Goal: Use online tool/utility: Utilize a website feature to perform a specific function

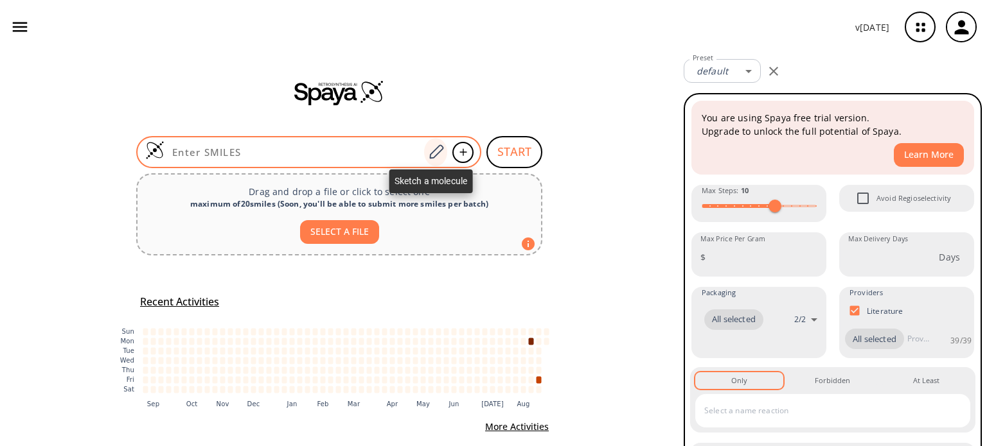
click at [432, 154] on icon at bounding box center [436, 152] width 14 height 14
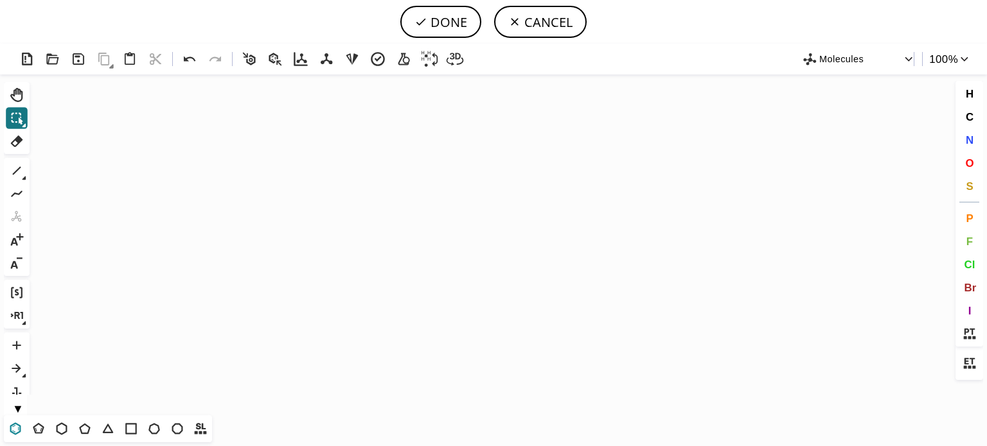
drag, startPoint x: 18, startPoint y: 434, endPoint x: 157, endPoint y: 357, distance: 159.3
click at [19, 434] on icon at bounding box center [15, 429] width 17 height 17
click at [367, 278] on icon "Created with [PERSON_NAME] 2.3.0" at bounding box center [493, 245] width 917 height 341
click at [15, 172] on icon at bounding box center [17, 171] width 8 height 8
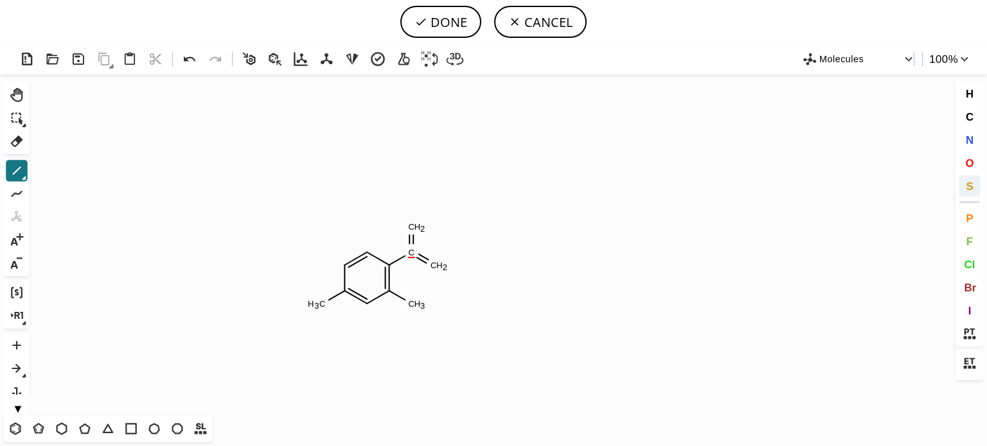
click at [969, 188] on span "S" at bounding box center [968, 186] width 7 height 12
click at [408, 258] on tspan "S" at bounding box center [408, 259] width 6 height 10
click at [967, 164] on span "O" at bounding box center [969, 163] width 8 height 12
drag, startPoint x: 418, startPoint y: 228, endPoint x: 420, endPoint y: 236, distance: 7.9
click at [419, 229] on tspan "O" at bounding box center [418, 229] width 6 height 10
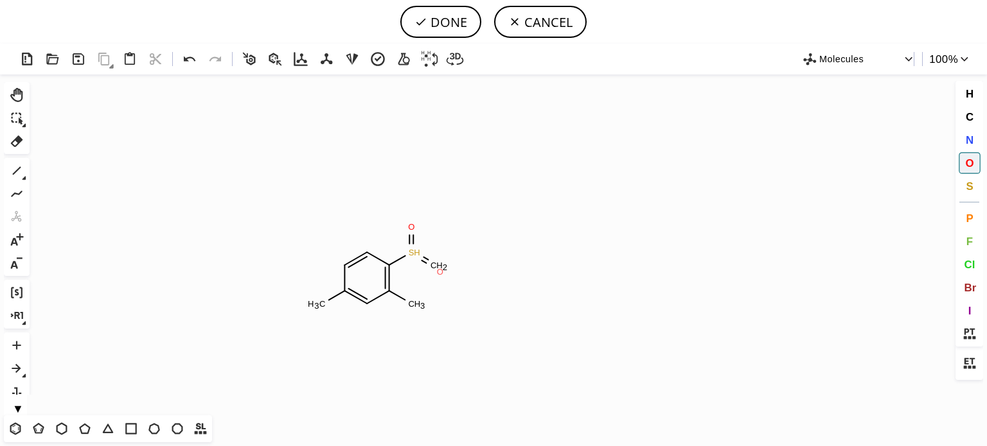
click at [440, 272] on tspan "O" at bounding box center [440, 272] width 6 height 10
click at [18, 168] on icon at bounding box center [16, 171] width 17 height 17
click at [971, 163] on span "O" at bounding box center [969, 163] width 8 height 12
click at [382, 242] on tspan "O" at bounding box center [382, 242] width 6 height 10
click at [319, 304] on tspan "O" at bounding box center [319, 304] width 6 height 10
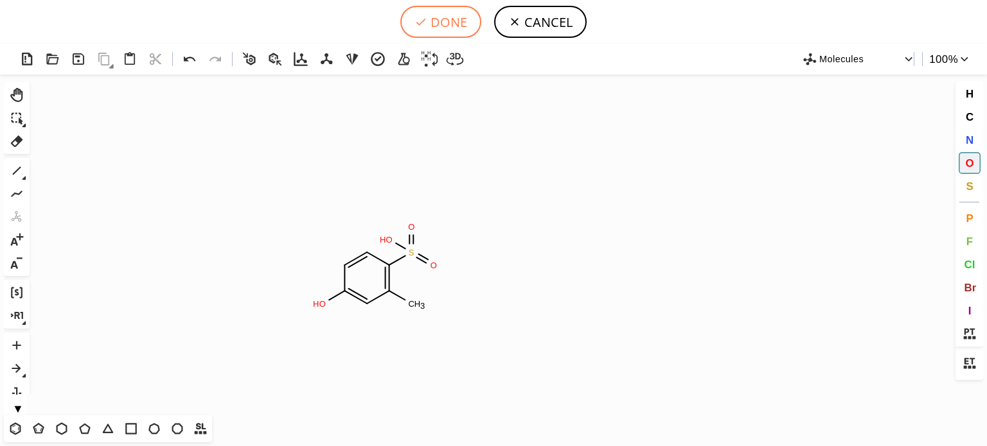
click at [442, 20] on button "DONE" at bounding box center [440, 22] width 81 height 32
type input "C1C(O)=CC(C)=C(S(O)(=O)=O)C=1"
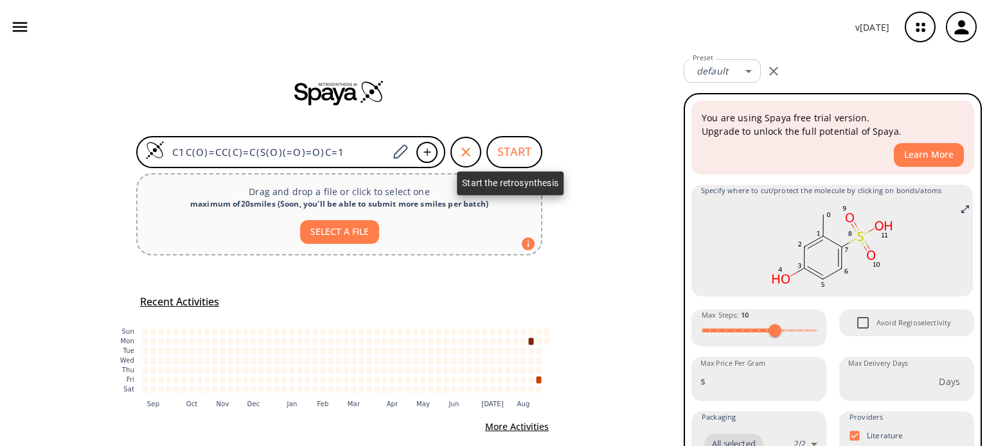
click at [497, 148] on button "START" at bounding box center [514, 152] width 56 height 32
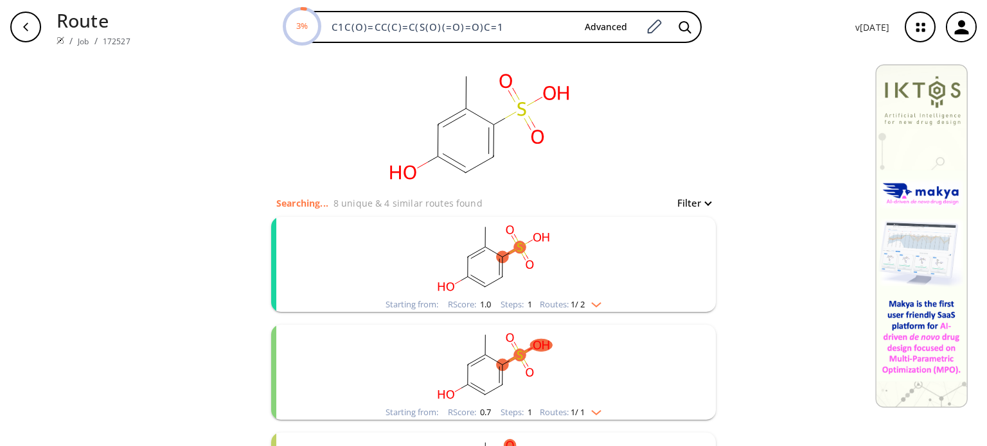
click at [594, 309] on div "Starting from: RScore : 1.0 Steps : 1 Routes: 1 / 2" at bounding box center [493, 304] width 235 height 15
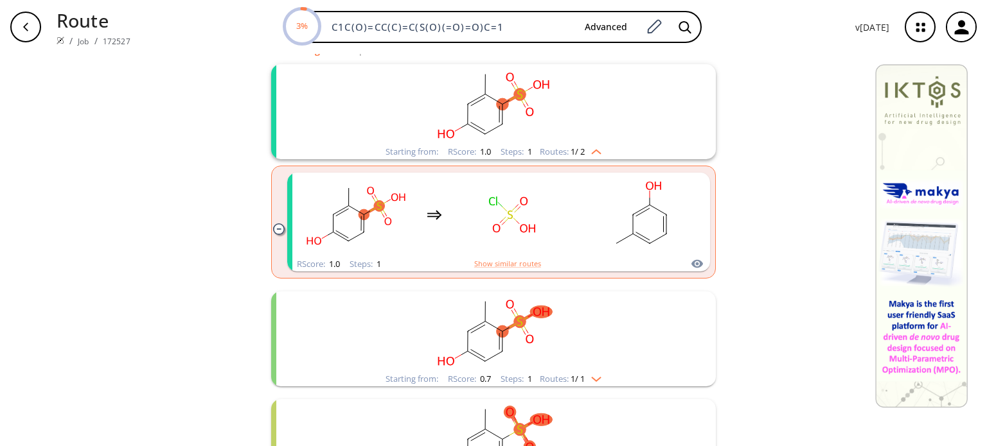
scroll to position [193, 0]
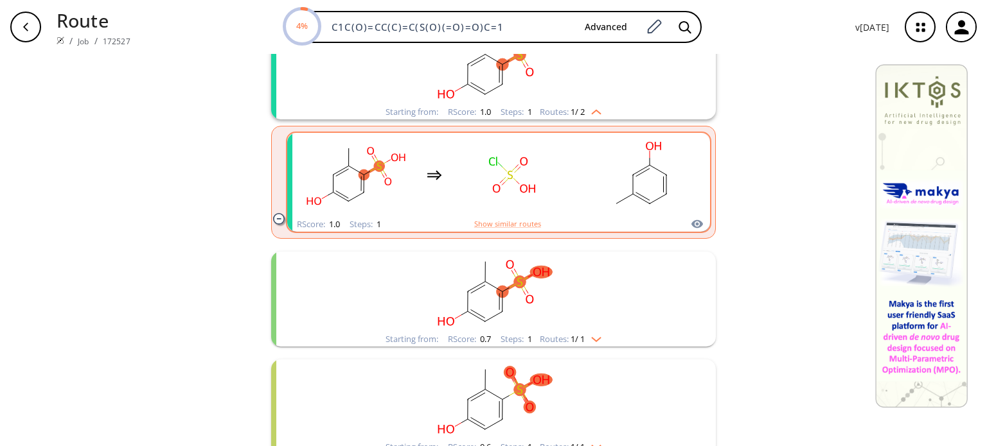
click at [524, 200] on rect "clusters" at bounding box center [513, 175] width 116 height 80
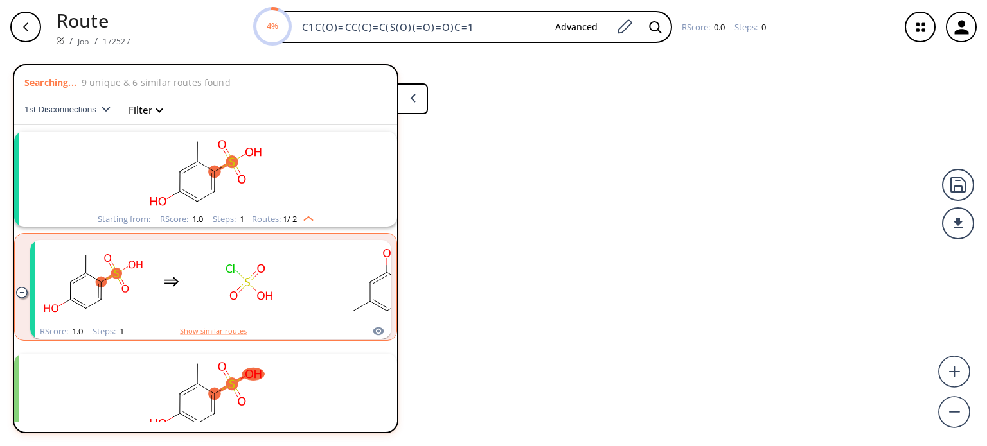
scroll to position [28, 0]
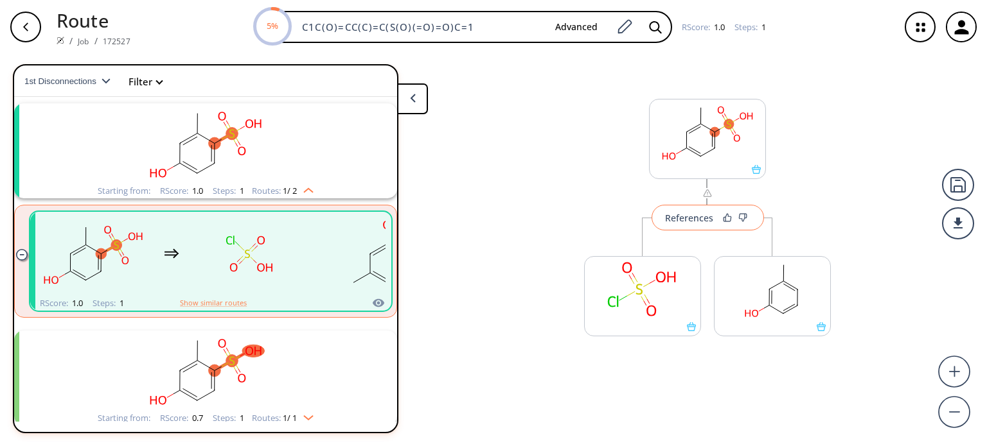
click at [694, 219] on div "References" at bounding box center [689, 218] width 48 height 8
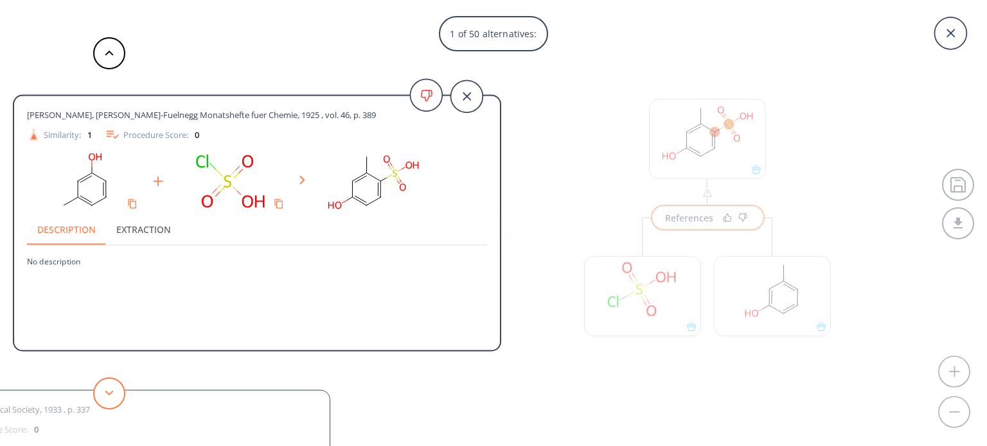
click at [106, 395] on icon at bounding box center [109, 394] width 9 height 6
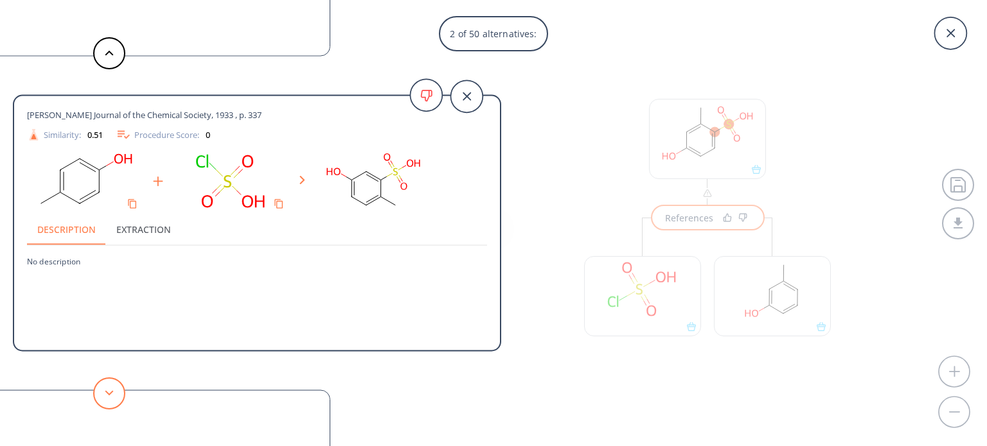
click at [108, 391] on icon at bounding box center [109, 394] width 9 height 6
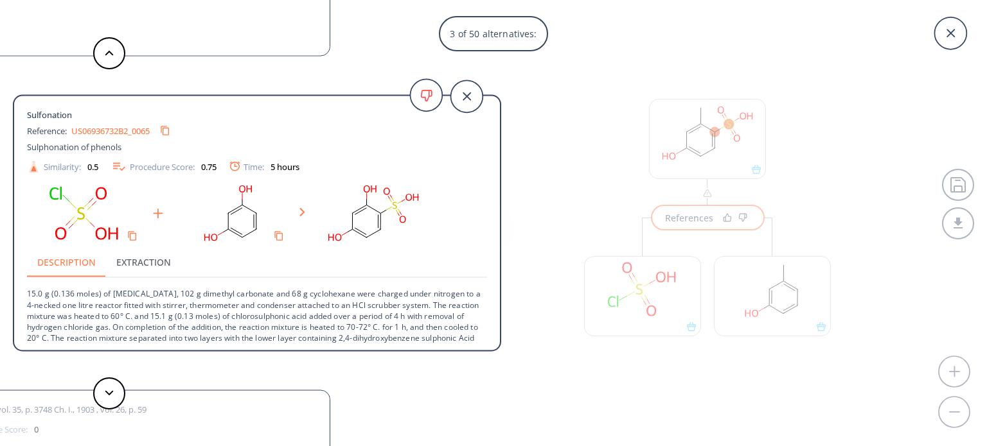
click at [615, 374] on div "3 of 50 alternatives: [PERSON_NAME], [PERSON_NAME]-Fuelnegg Monatshefte fuer Ch…" at bounding box center [493, 223] width 987 height 446
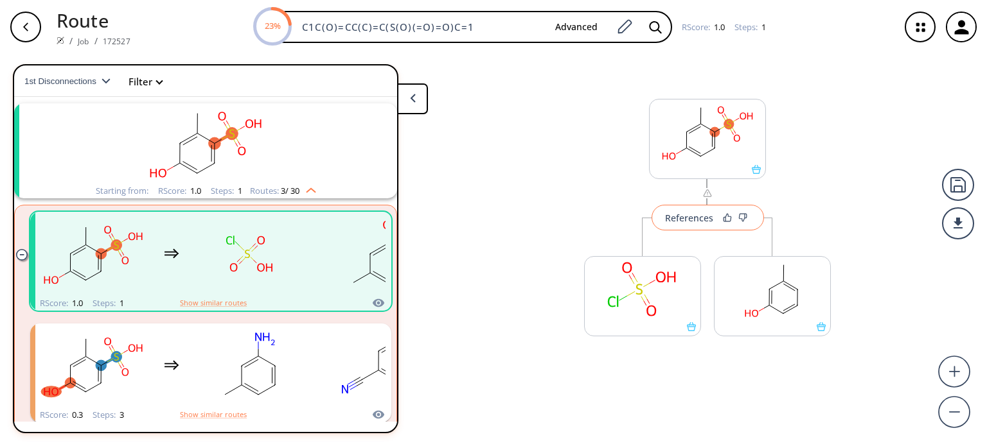
click at [687, 220] on div "References" at bounding box center [689, 218] width 48 height 8
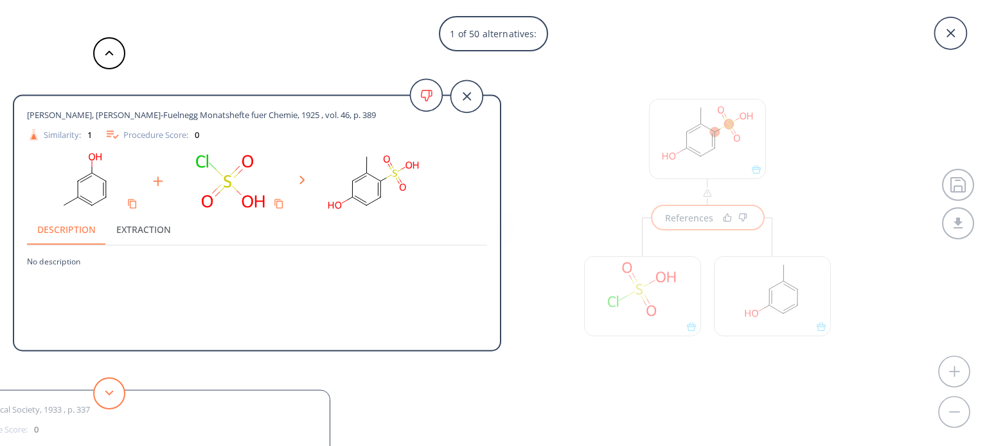
click at [122, 387] on button at bounding box center [109, 394] width 32 height 32
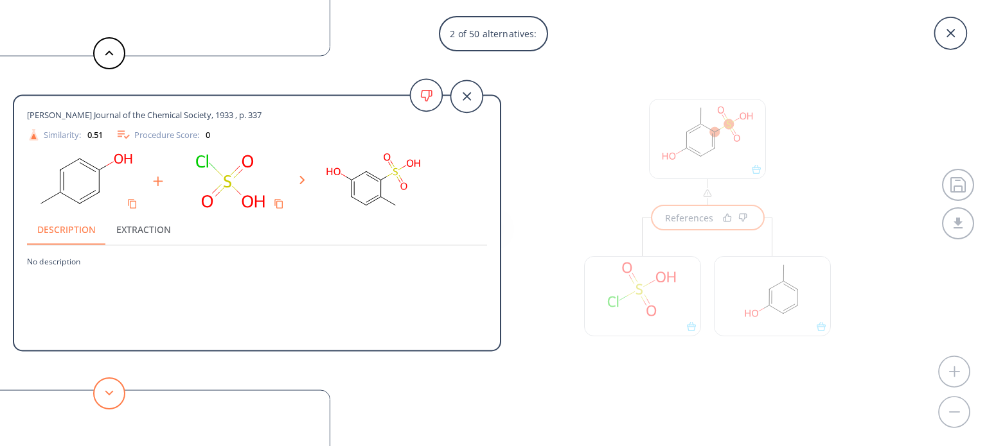
click at [122, 387] on button at bounding box center [109, 394] width 32 height 32
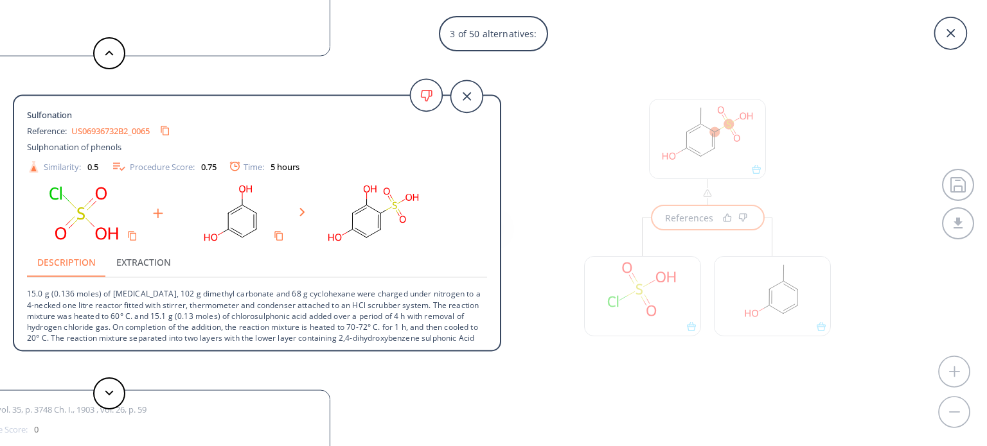
scroll to position [13, 0]
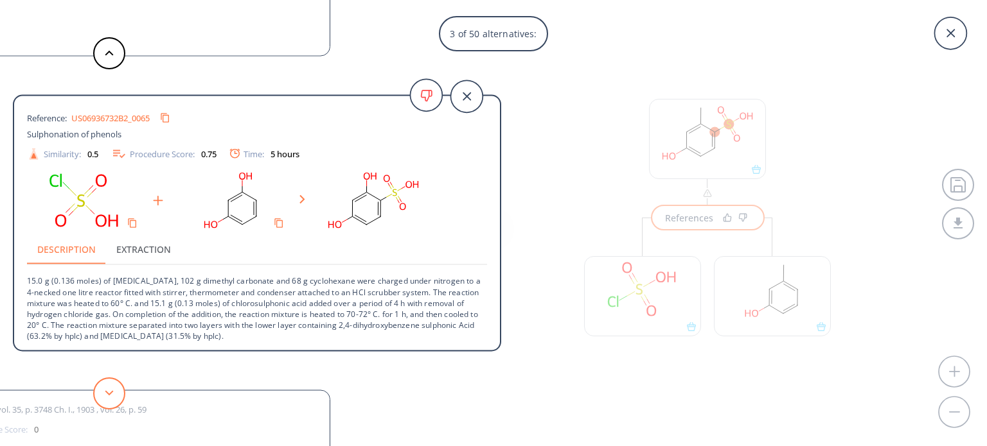
click at [118, 398] on button at bounding box center [109, 394] width 32 height 32
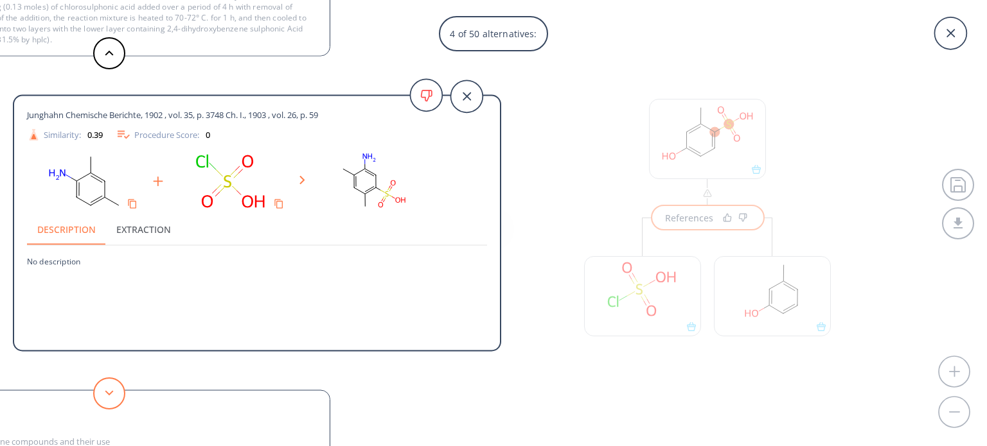
click at [118, 397] on button at bounding box center [109, 394] width 32 height 32
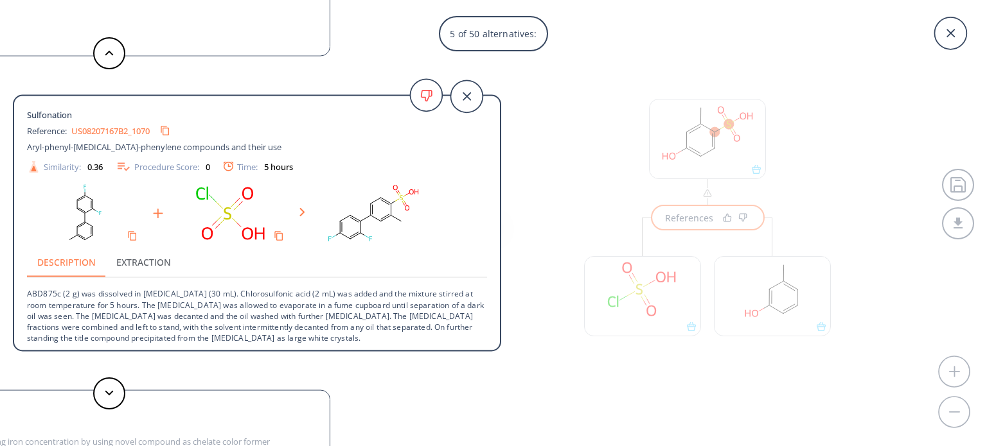
click at [859, 155] on div "5 of 50 alternatives: [PERSON_NAME], [PERSON_NAME]-Fuelnegg Monatshefte fuer Ch…" at bounding box center [493, 223] width 987 height 446
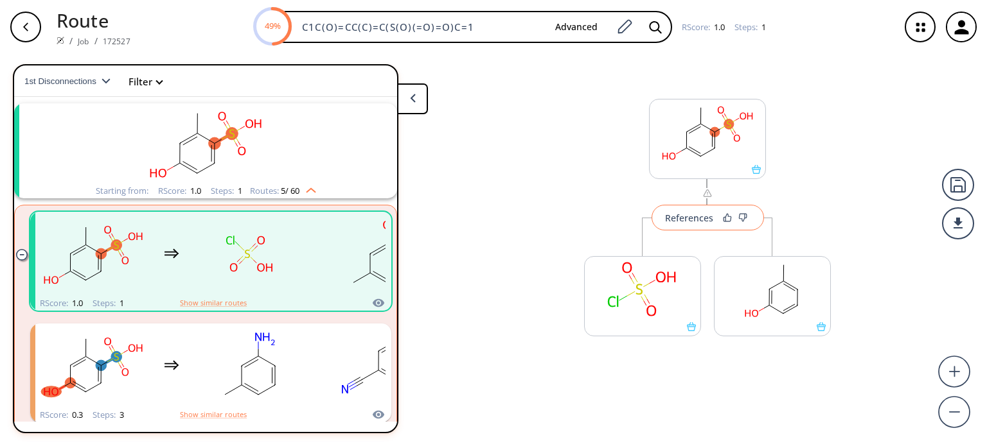
click at [694, 218] on div "References" at bounding box center [689, 218] width 48 height 8
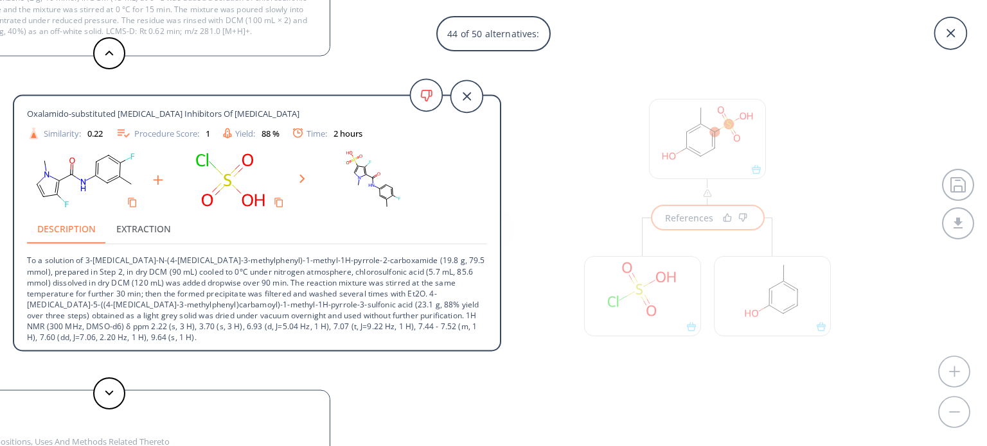
scroll to position [34, 0]
click at [119, 44] on button at bounding box center [109, 53] width 32 height 32
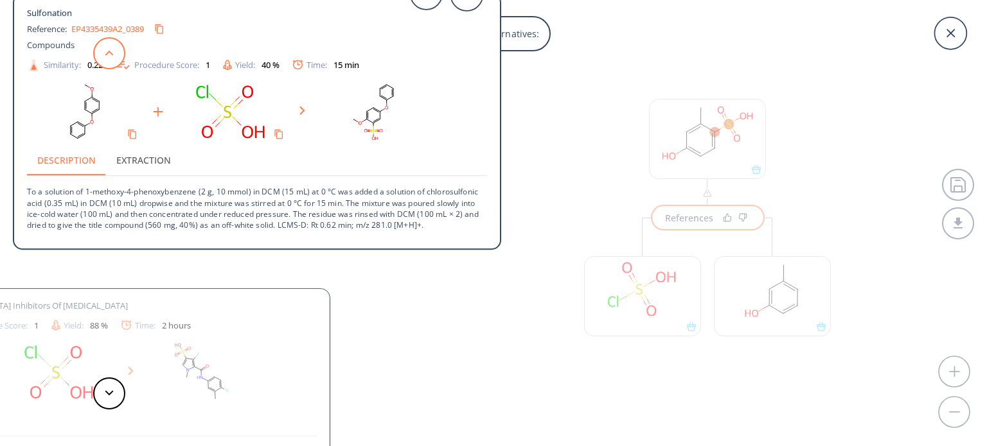
click at [119, 44] on button at bounding box center [109, 53] width 32 height 32
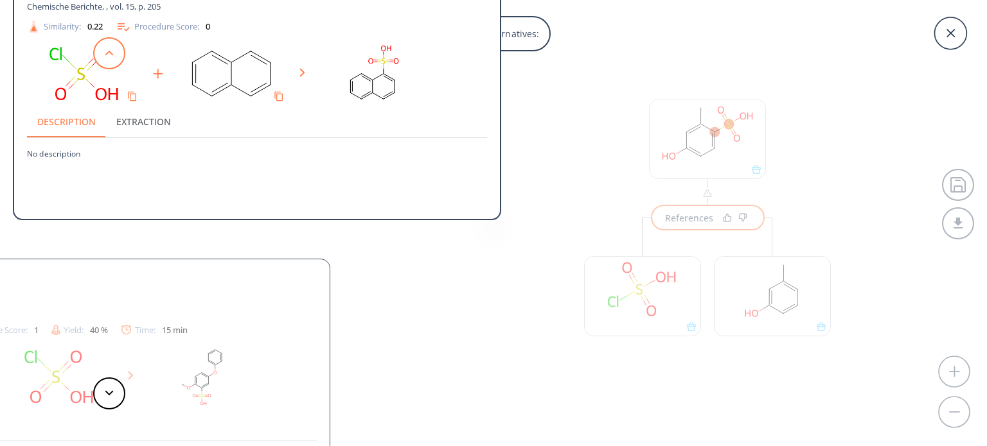
click at [119, 44] on button at bounding box center [109, 53] width 32 height 32
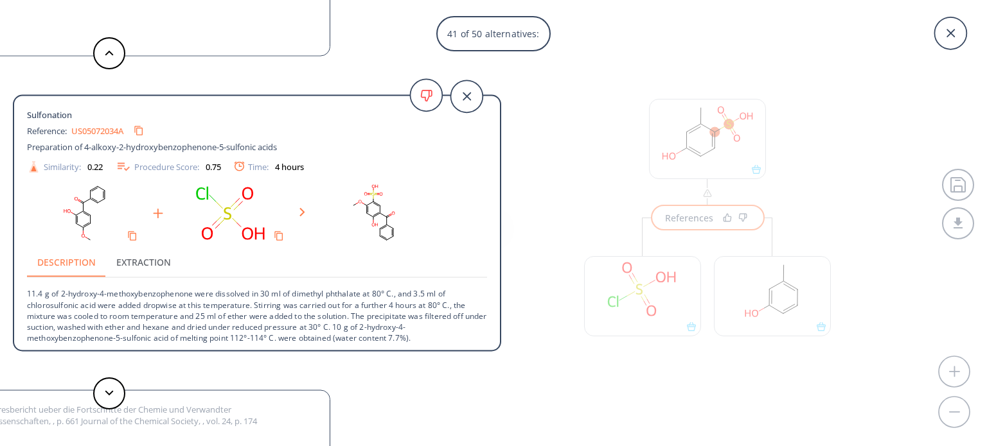
scroll to position [1, 0]
click at [116, 51] on button at bounding box center [109, 53] width 32 height 32
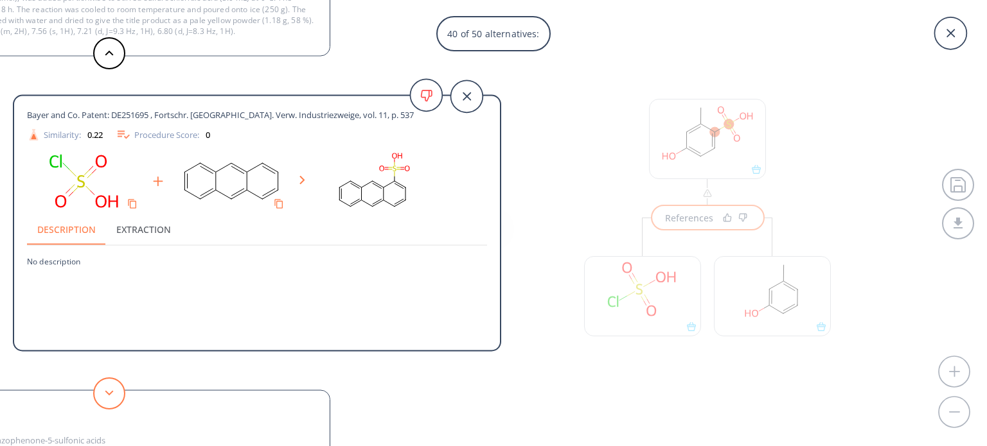
click at [115, 395] on button at bounding box center [109, 394] width 32 height 32
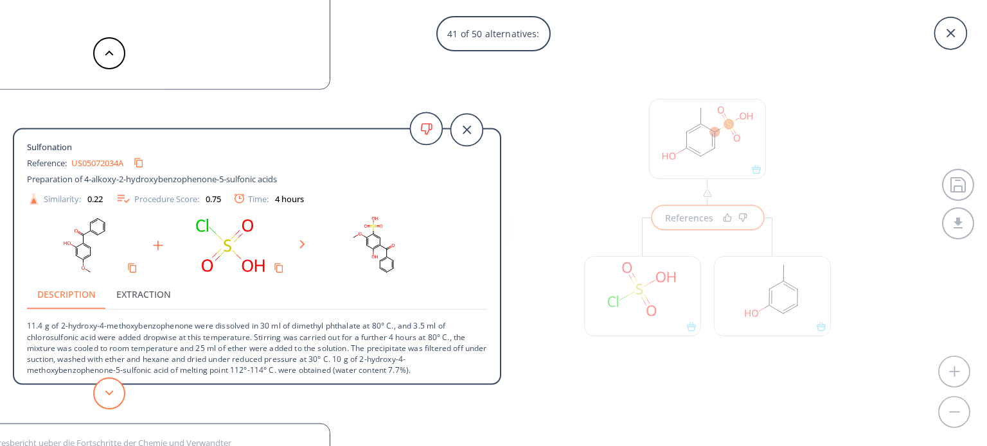
click at [115, 395] on button at bounding box center [109, 394] width 32 height 32
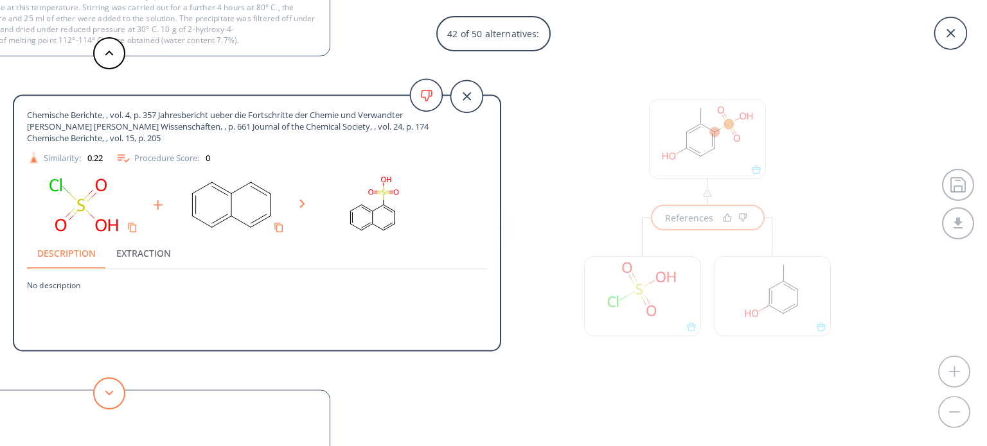
click at [115, 395] on button at bounding box center [109, 394] width 32 height 32
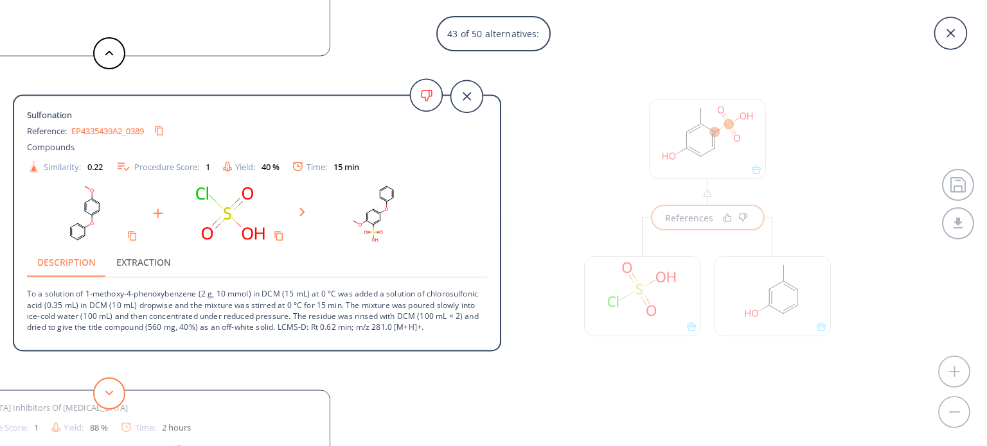
click at [115, 395] on button at bounding box center [109, 394] width 32 height 32
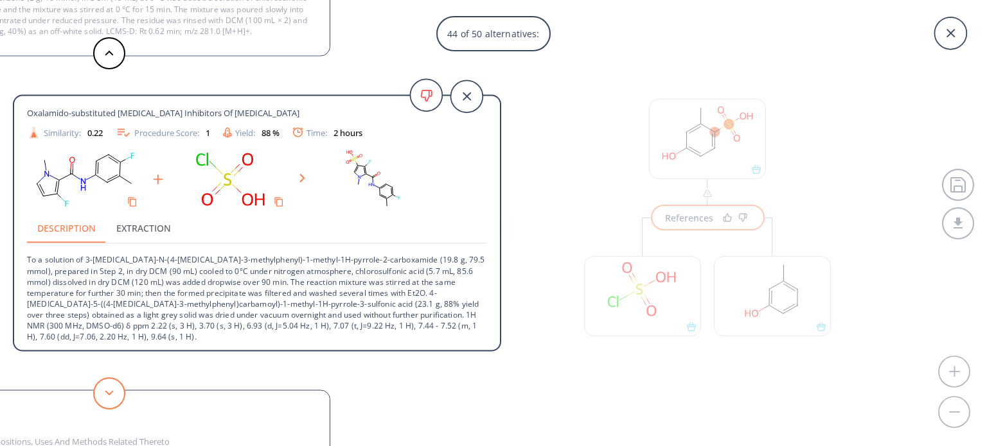
click at [115, 395] on button at bounding box center [109, 394] width 32 height 32
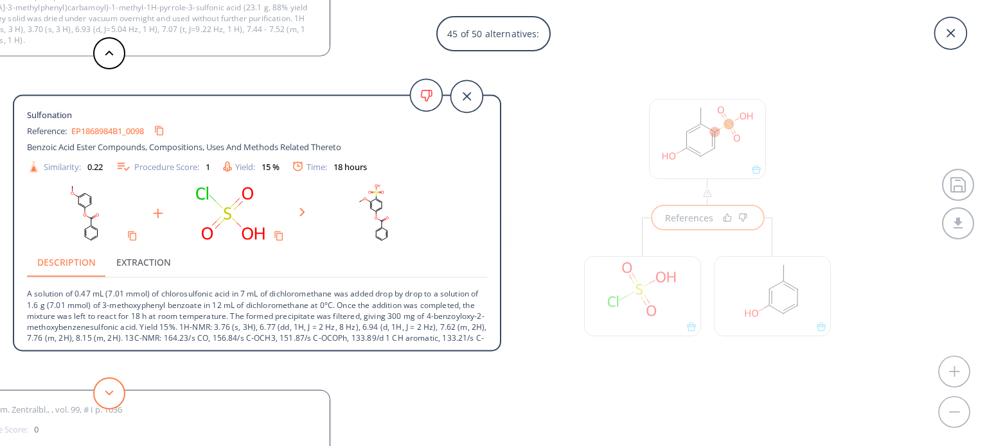
click at [115, 395] on button at bounding box center [109, 394] width 32 height 32
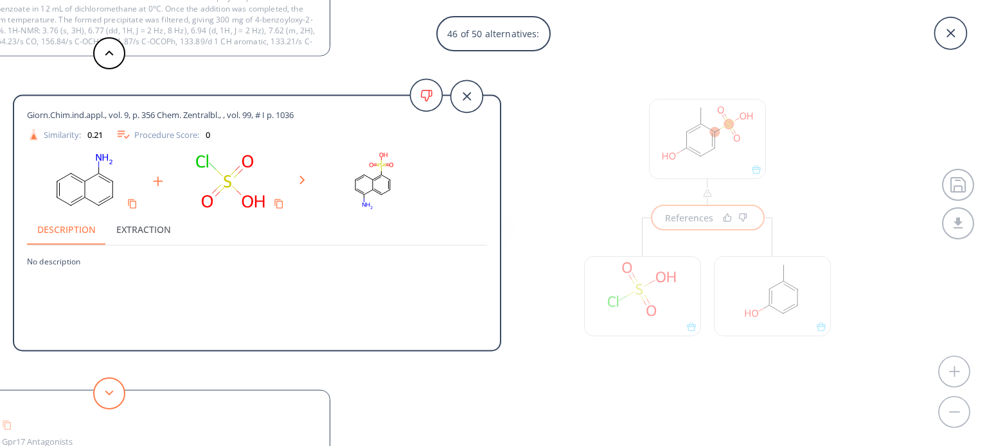
click at [115, 395] on button at bounding box center [109, 394] width 32 height 32
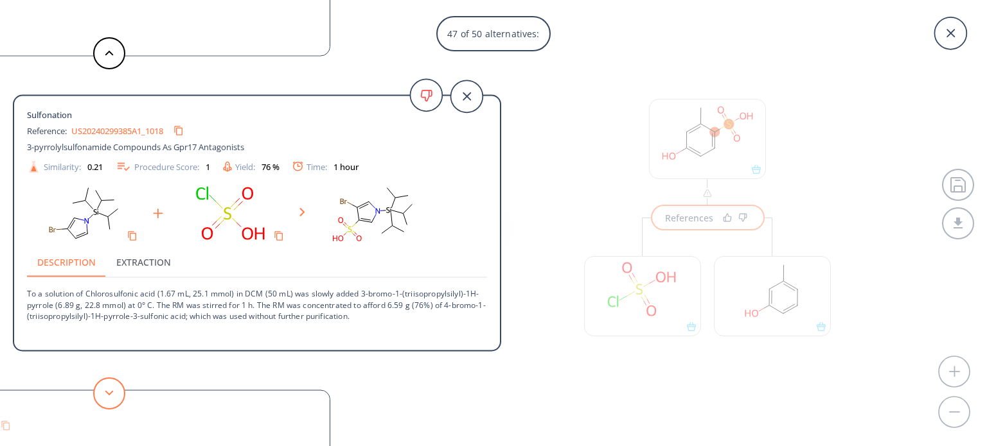
click at [115, 395] on button at bounding box center [109, 394] width 32 height 32
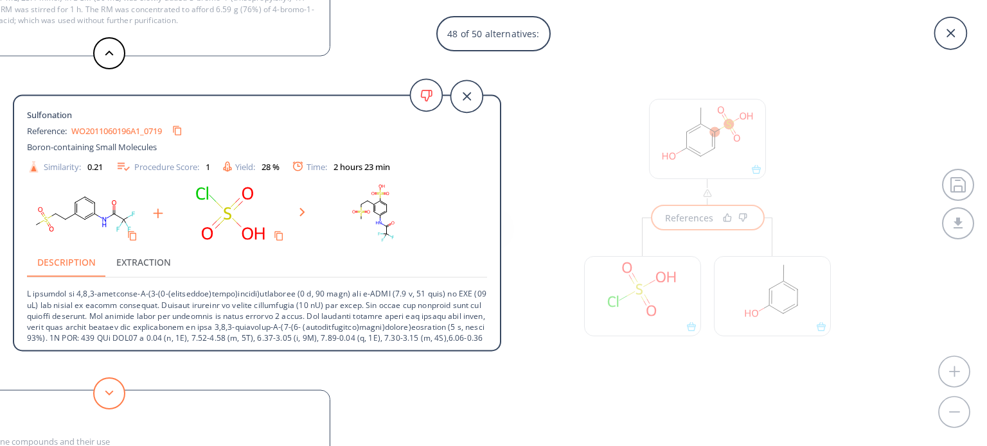
click at [115, 395] on button at bounding box center [109, 394] width 32 height 32
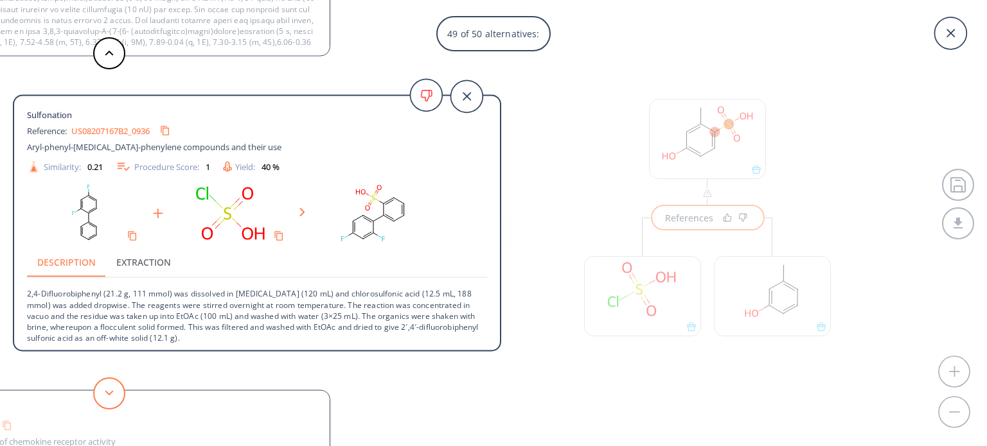
click at [115, 395] on button at bounding box center [109, 394] width 32 height 32
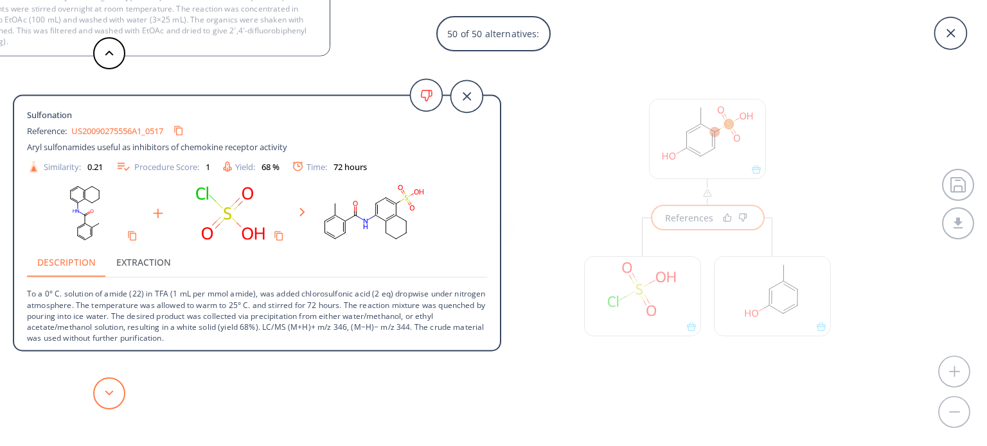
click at [115, 395] on button at bounding box center [109, 394] width 32 height 32
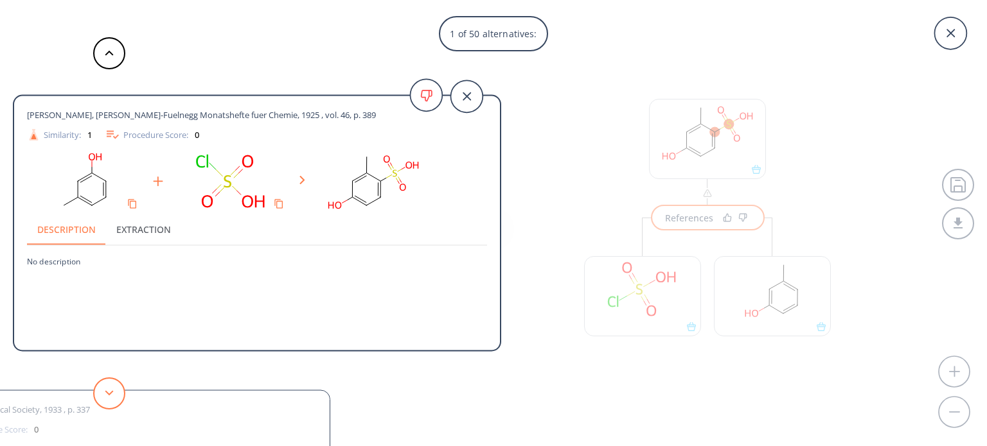
click at [115, 395] on button at bounding box center [109, 394] width 32 height 32
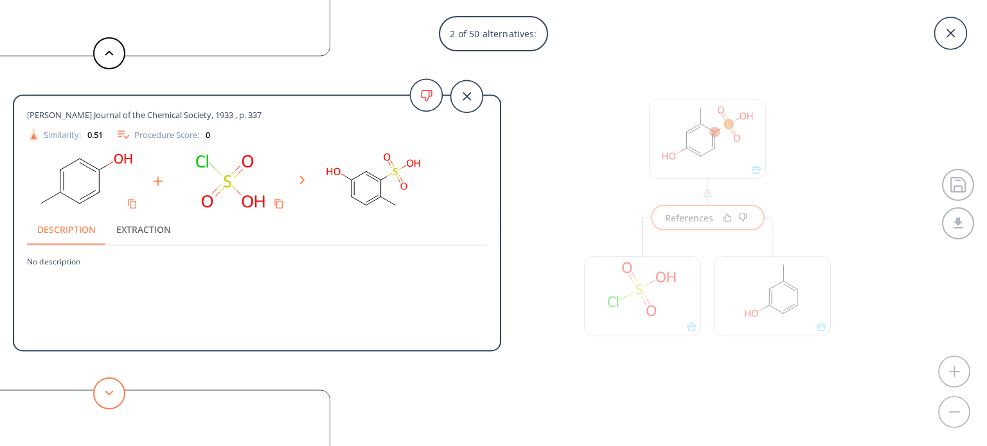
click at [115, 395] on button at bounding box center [109, 394] width 32 height 32
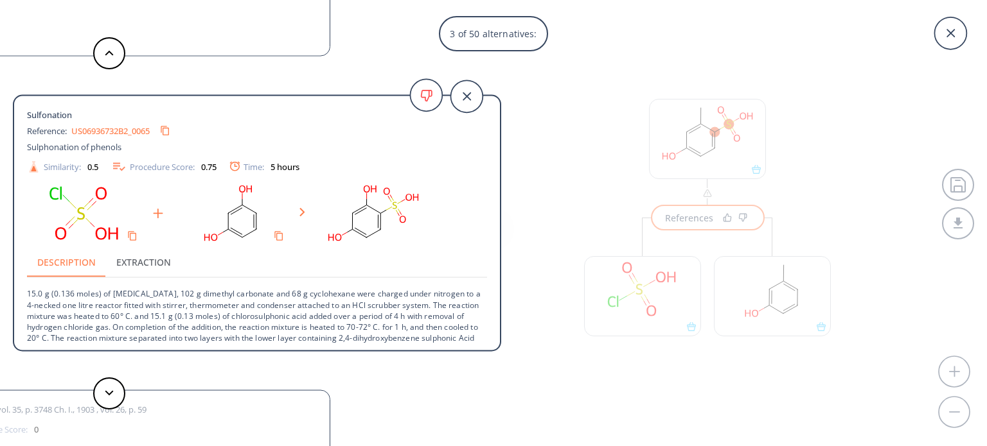
scroll to position [13, 0]
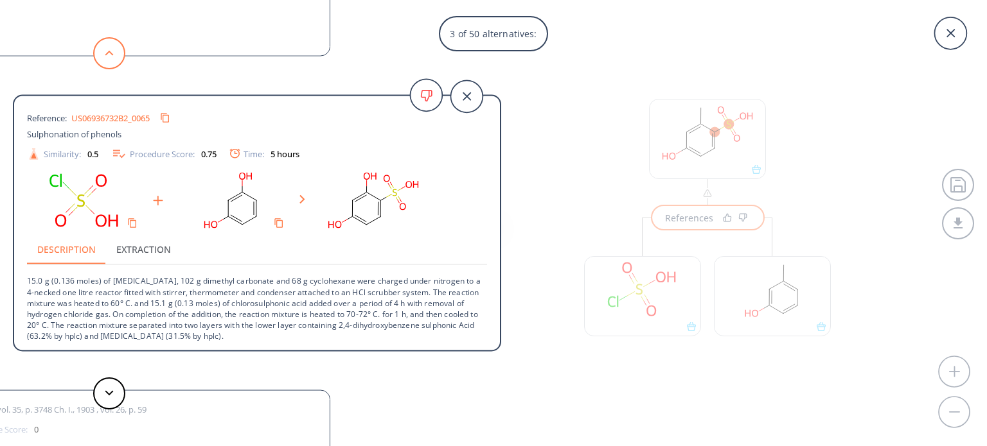
click at [108, 64] on button at bounding box center [109, 53] width 32 height 32
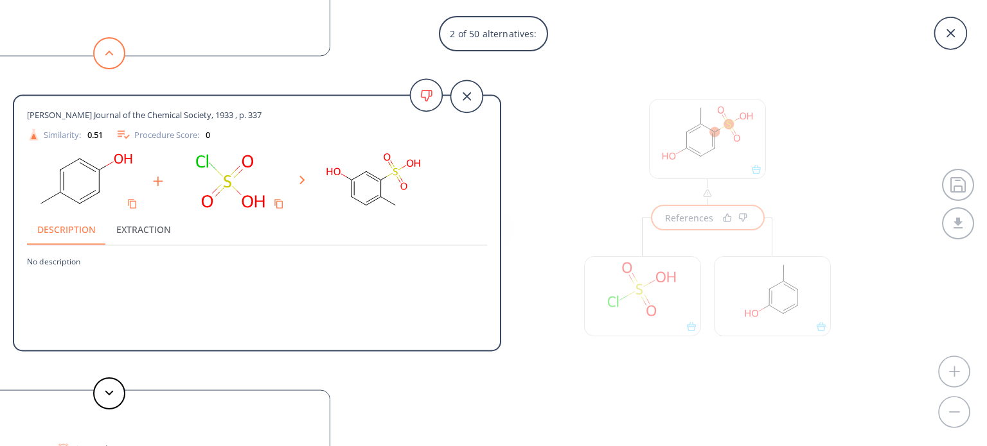
click at [108, 64] on button at bounding box center [109, 53] width 32 height 32
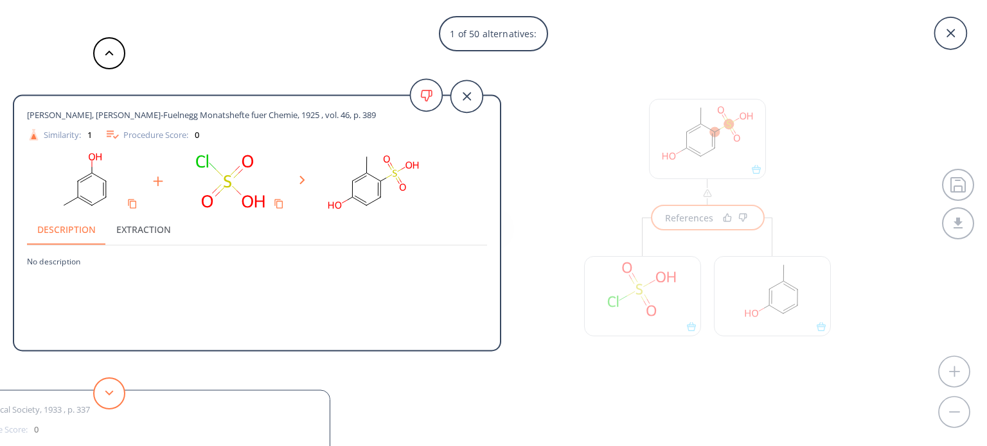
click at [103, 400] on button at bounding box center [109, 394] width 32 height 32
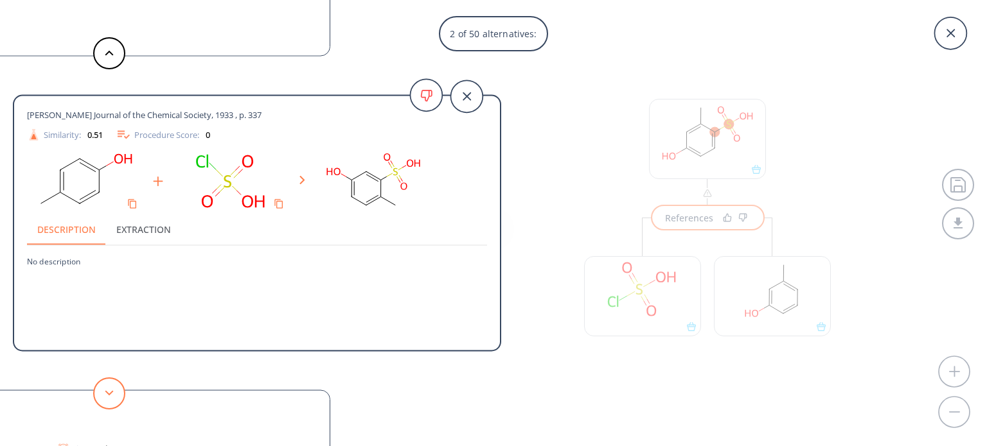
click at [103, 400] on button at bounding box center [109, 394] width 32 height 32
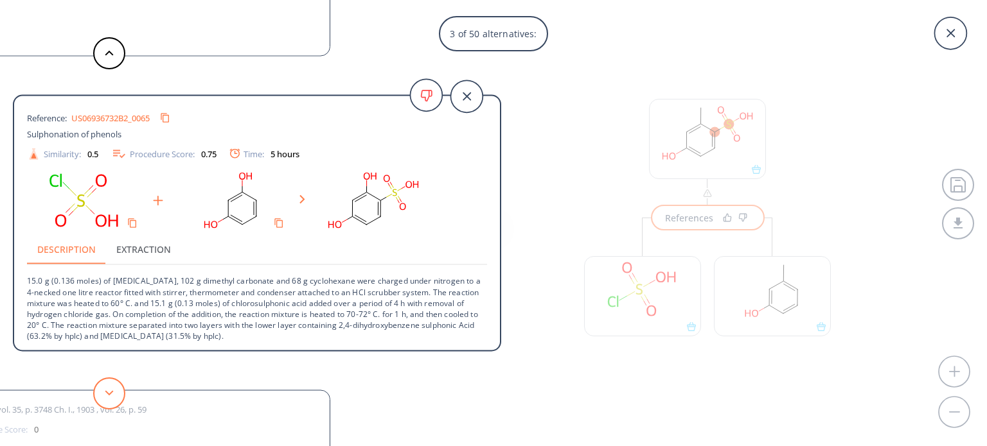
click at [103, 400] on button at bounding box center [109, 394] width 32 height 32
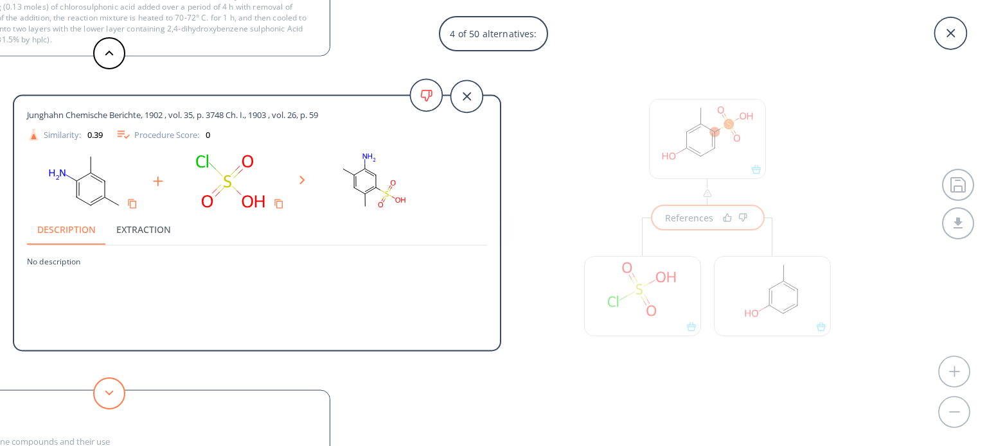
click at [103, 400] on button at bounding box center [109, 394] width 32 height 32
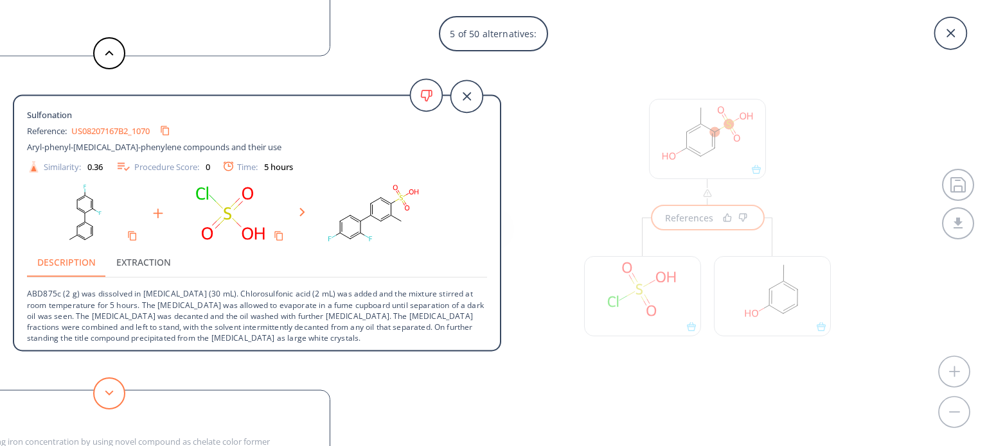
click at [103, 400] on button at bounding box center [109, 394] width 32 height 32
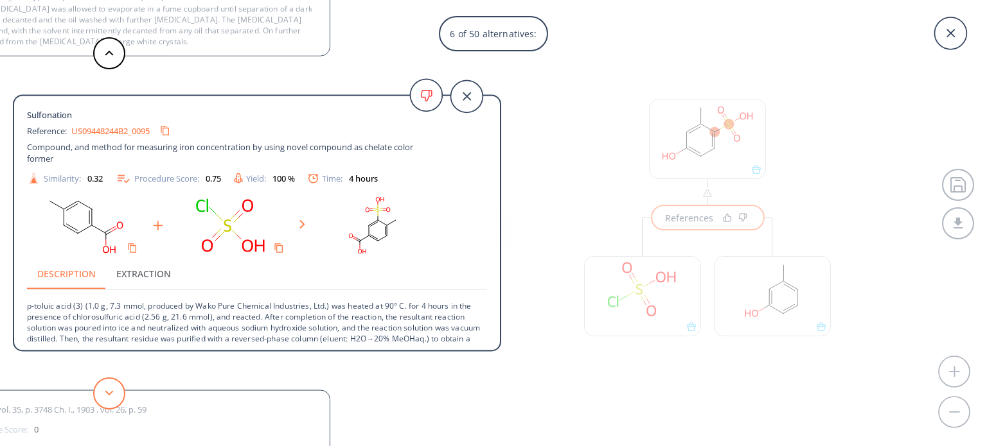
click at [103, 399] on button at bounding box center [109, 394] width 32 height 32
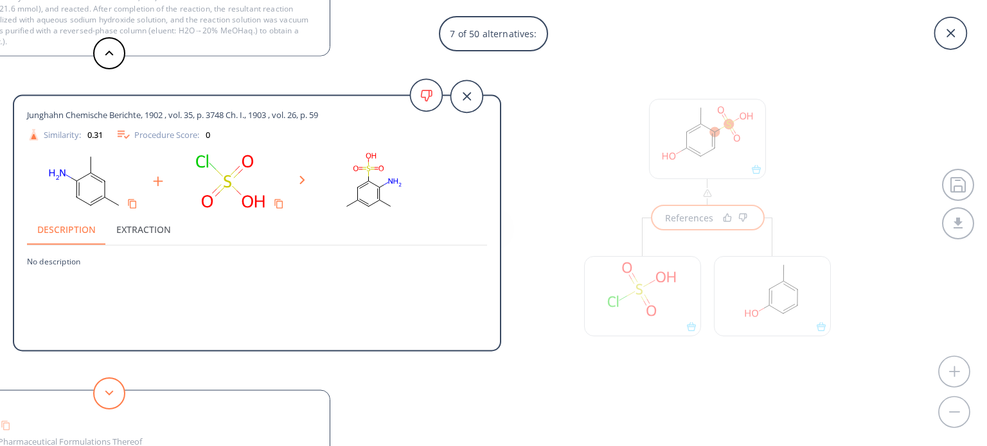
click at [103, 399] on button at bounding box center [109, 394] width 32 height 32
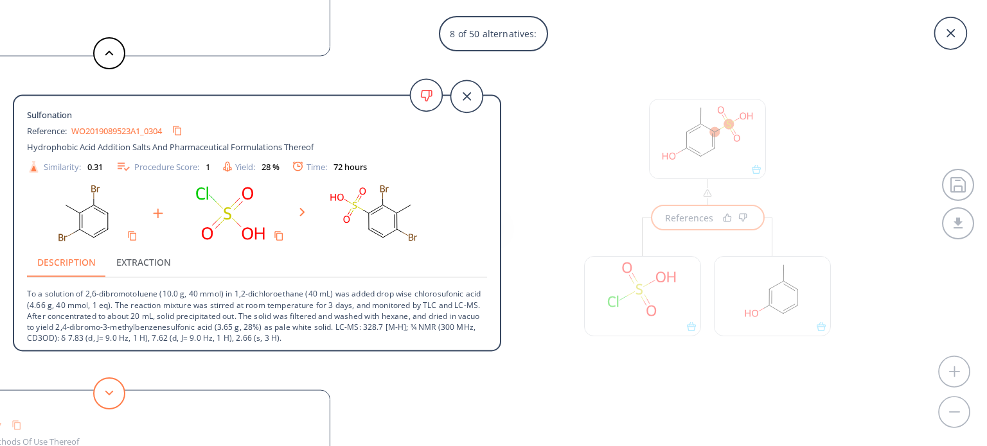
click at [103, 399] on button at bounding box center [109, 394] width 32 height 32
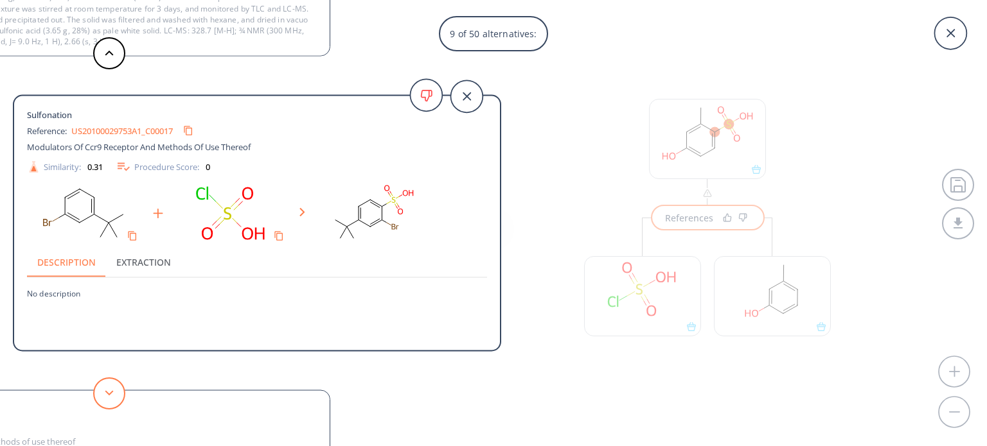
click at [103, 399] on button at bounding box center [109, 394] width 32 height 32
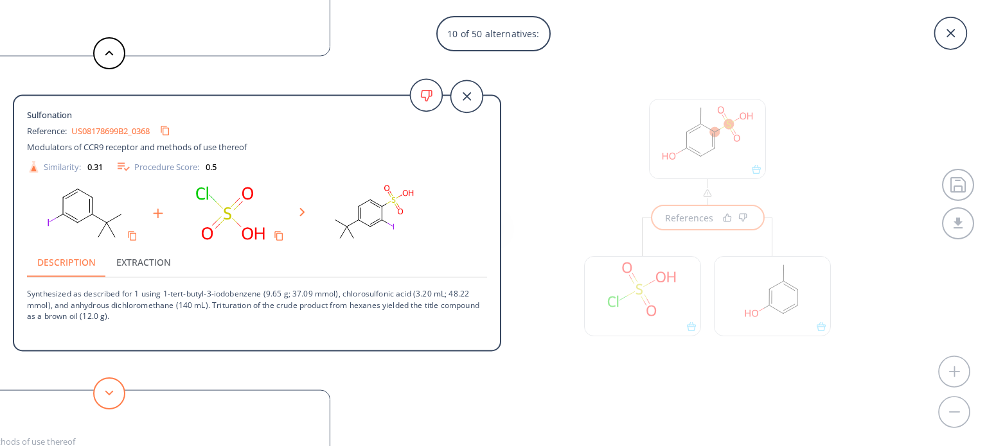
click at [103, 399] on button at bounding box center [109, 394] width 32 height 32
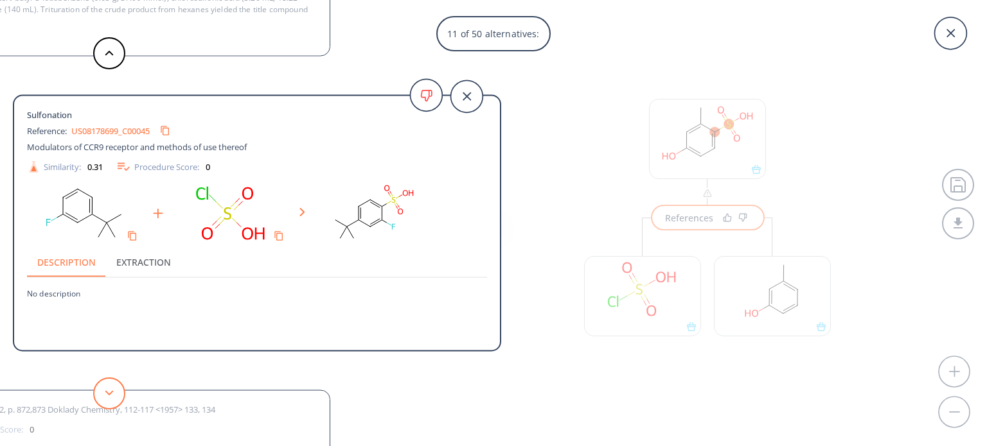
click at [103, 399] on button at bounding box center [109, 394] width 32 height 32
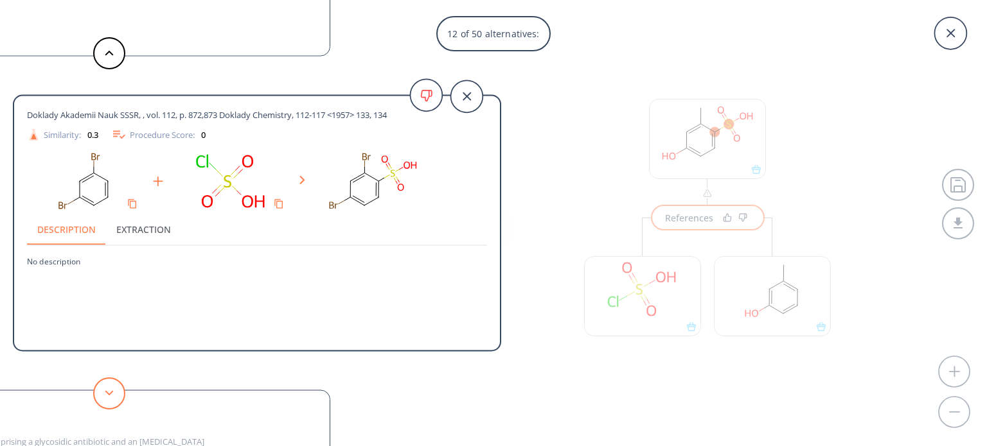
click at [103, 399] on button at bounding box center [109, 394] width 32 height 32
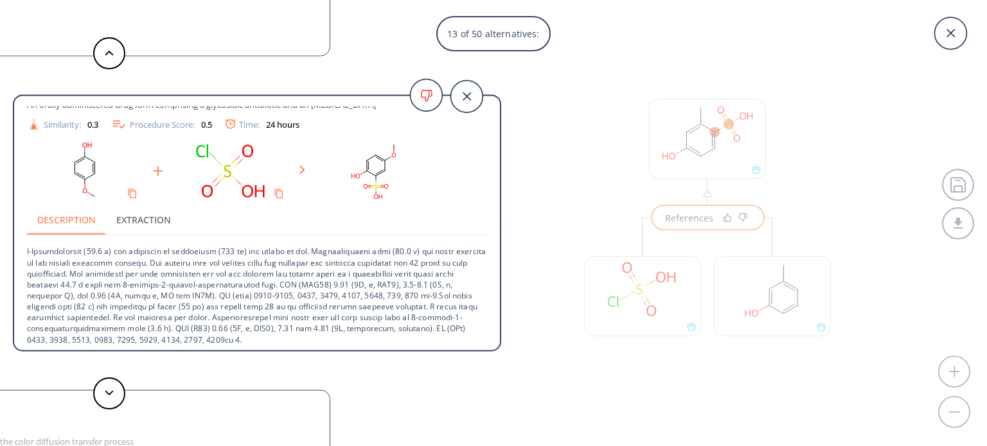
scroll to position [46, 0]
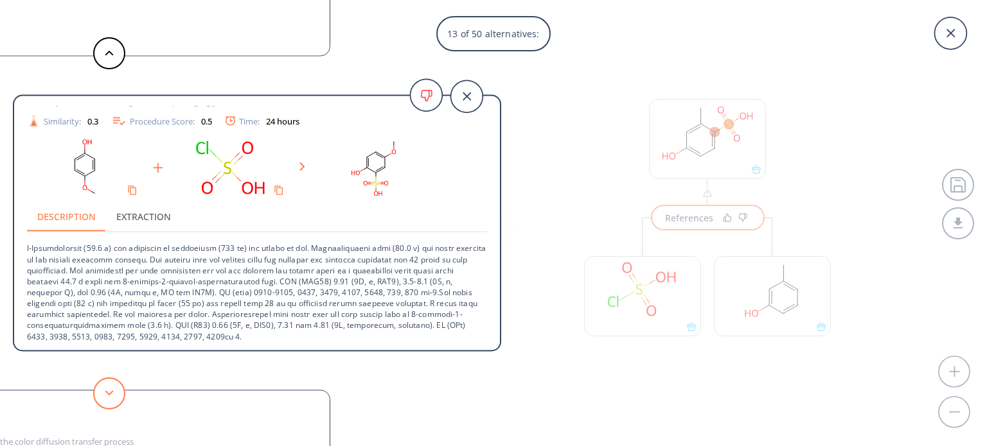
click at [117, 390] on button at bounding box center [109, 394] width 32 height 32
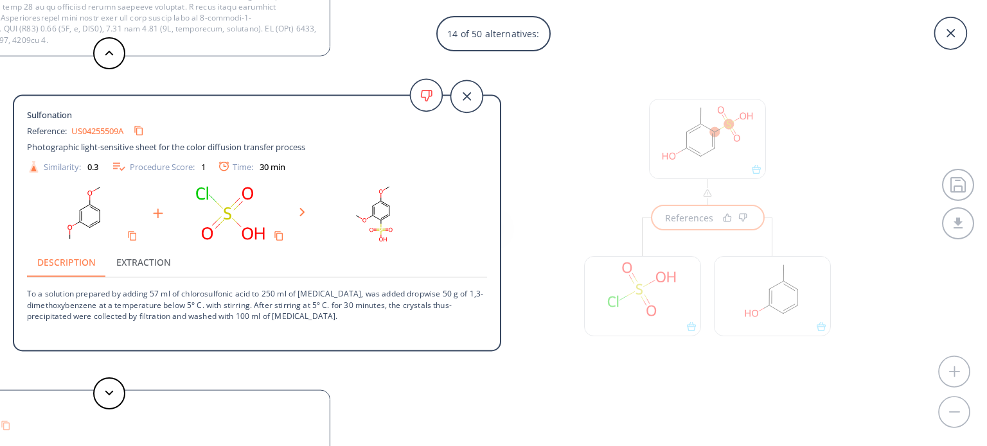
click at [784, 310] on div "14 of 50 alternatives: [PERSON_NAME], [PERSON_NAME]-Fuelnegg Monatshefte fuer C…" at bounding box center [493, 223] width 987 height 446
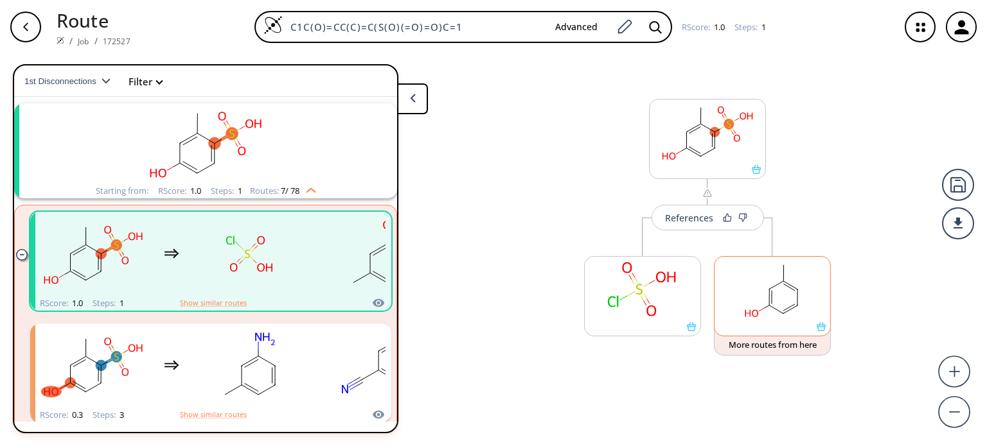
click at [781, 300] on rect at bounding box center [772, 290] width 116 height 66
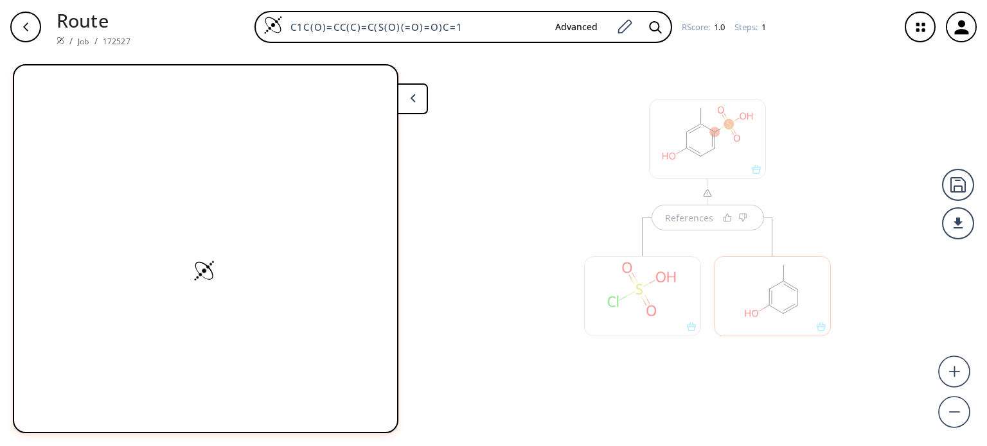
scroll to position [0, 0]
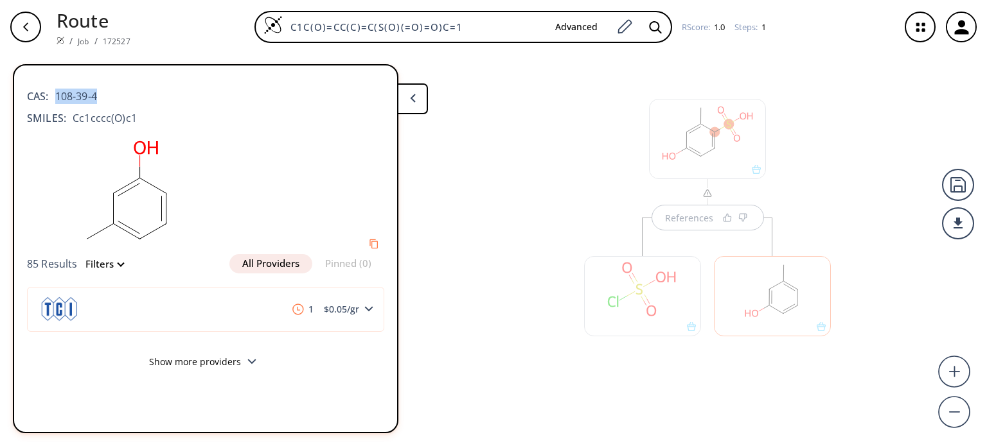
drag, startPoint x: 100, startPoint y: 93, endPoint x: 57, endPoint y: 96, distance: 43.8
click at [57, 96] on div "CAS: 108-39-4" at bounding box center [205, 90] width 357 height 28
copy span "108-39-4"
drag, startPoint x: 845, startPoint y: 152, endPoint x: 792, endPoint y: 125, distance: 59.5
click at [843, 150] on div "References" at bounding box center [493, 245] width 987 height 382
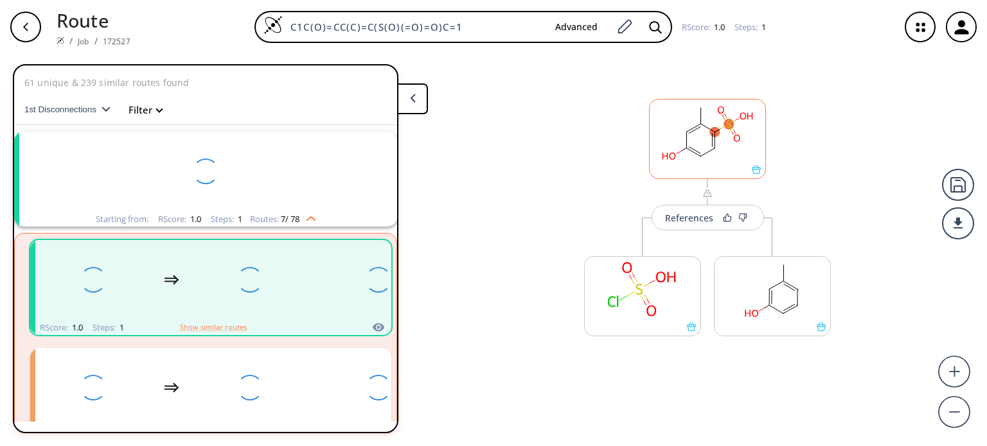
scroll to position [28, 0]
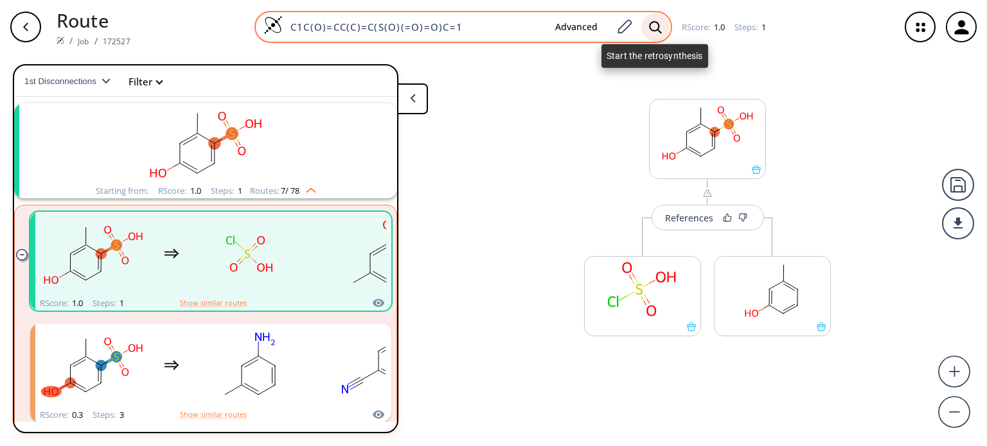
click at [653, 31] on icon at bounding box center [655, 27] width 13 height 13
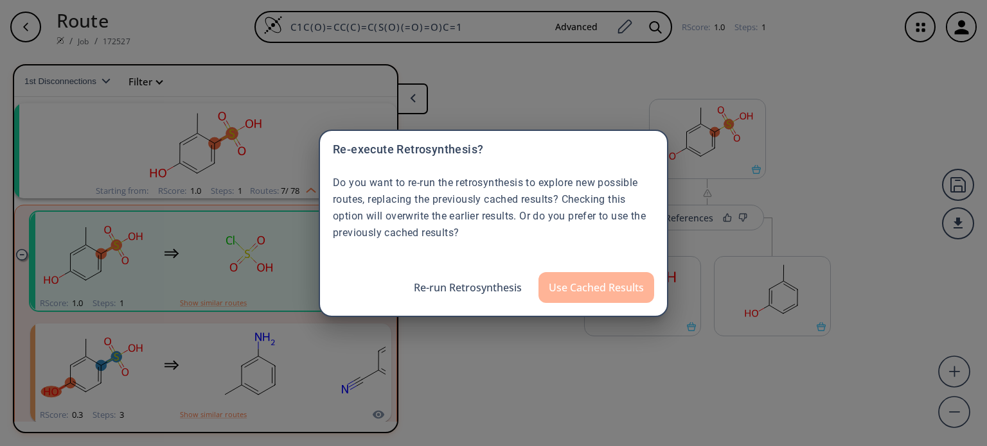
click at [586, 290] on button "Use Cached Results" at bounding box center [596, 287] width 116 height 31
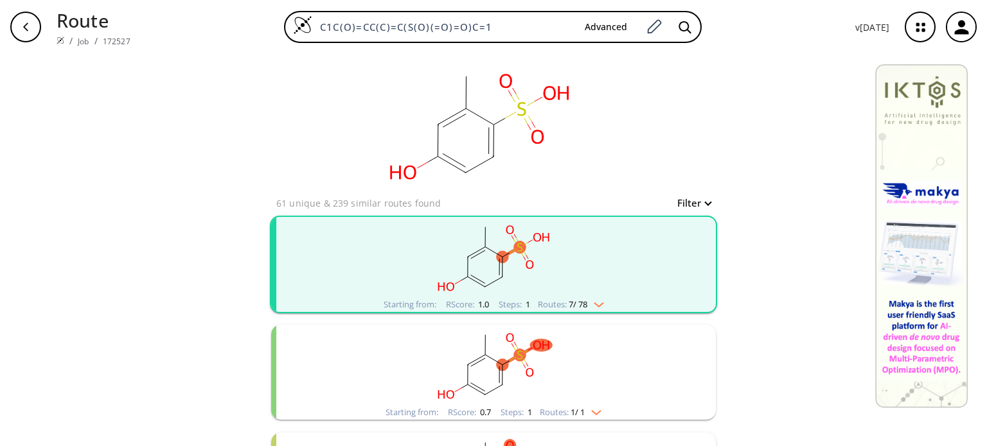
click at [595, 305] on img "clusters" at bounding box center [595, 302] width 17 height 10
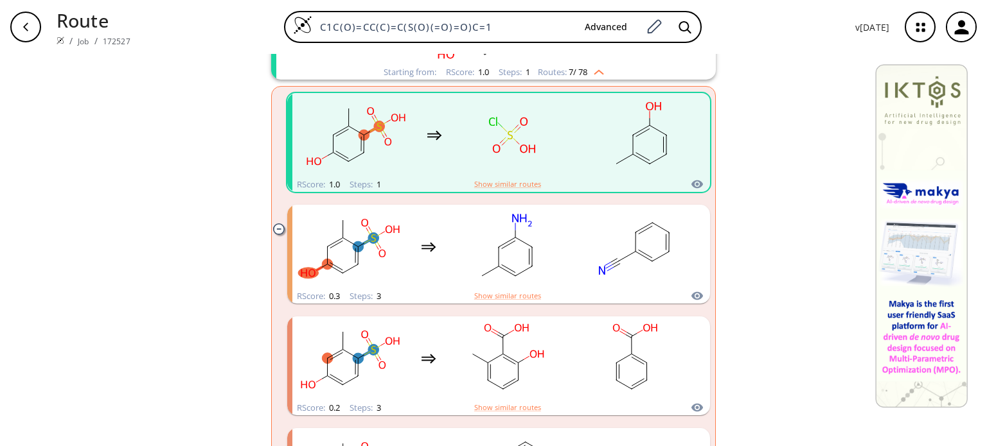
scroll to position [257, 0]
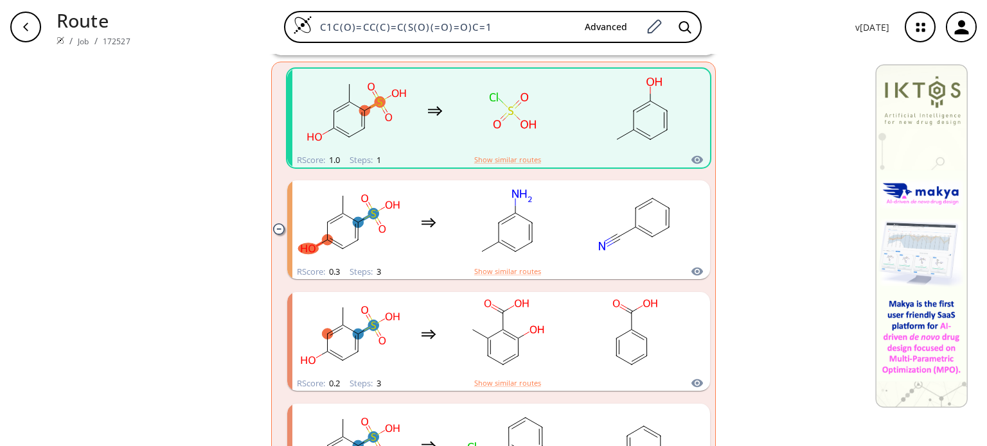
click at [514, 130] on rect "clusters" at bounding box center [513, 111] width 116 height 80
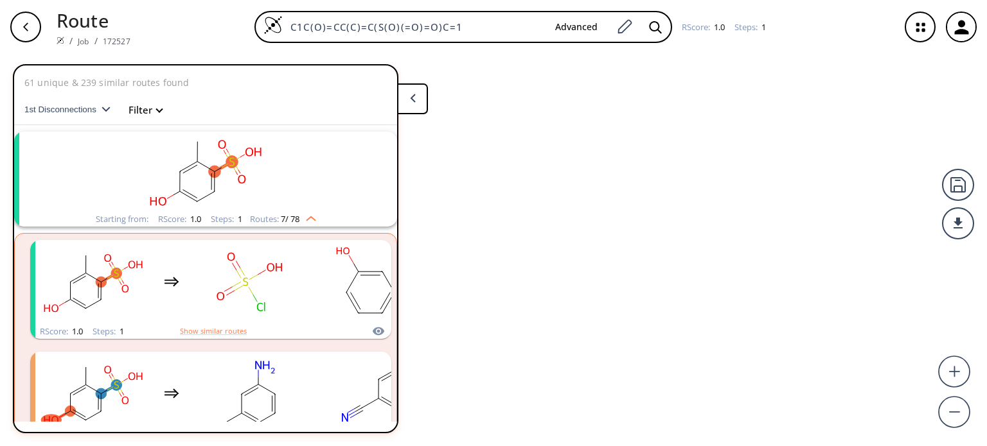
scroll to position [28, 0]
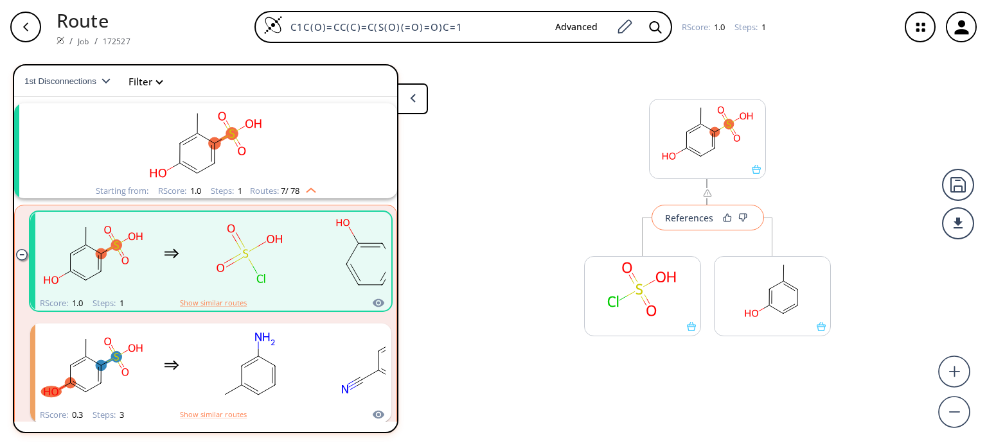
click at [676, 218] on button "References" at bounding box center [707, 218] width 112 height 26
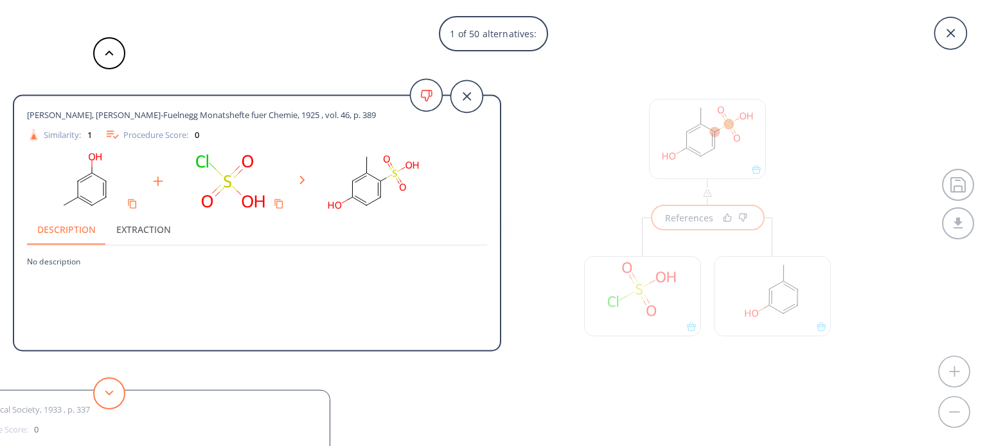
click at [103, 385] on button at bounding box center [109, 394] width 32 height 32
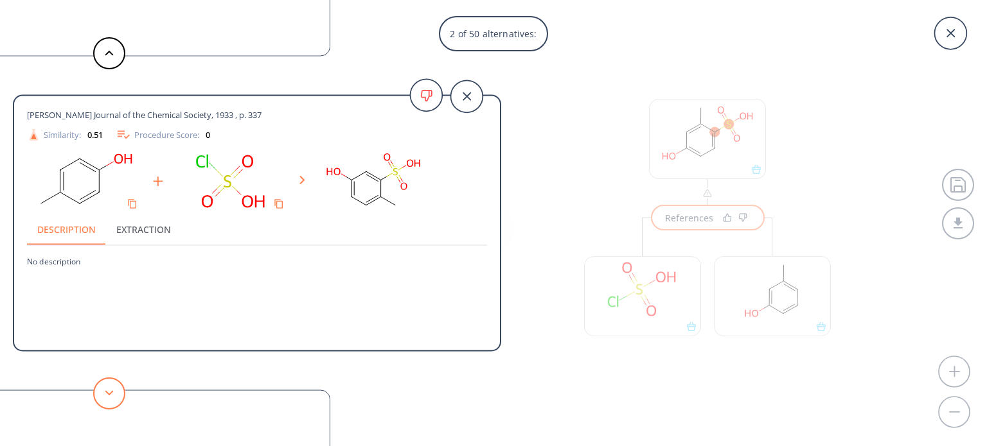
click at [103, 385] on button at bounding box center [109, 394] width 32 height 32
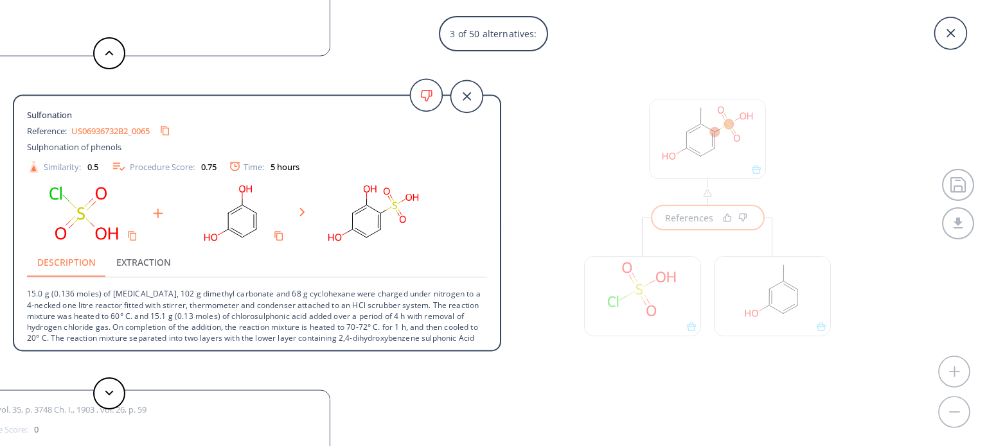
scroll to position [13, 0]
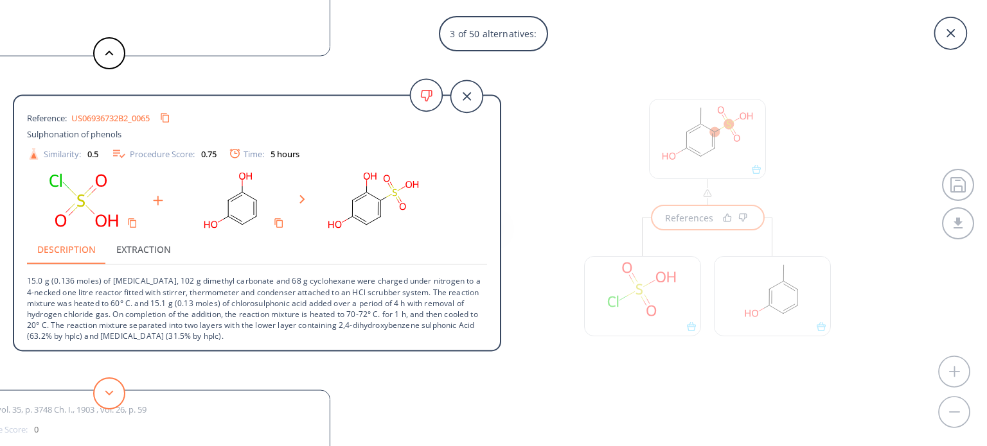
click at [105, 394] on icon at bounding box center [109, 394] width 9 height 6
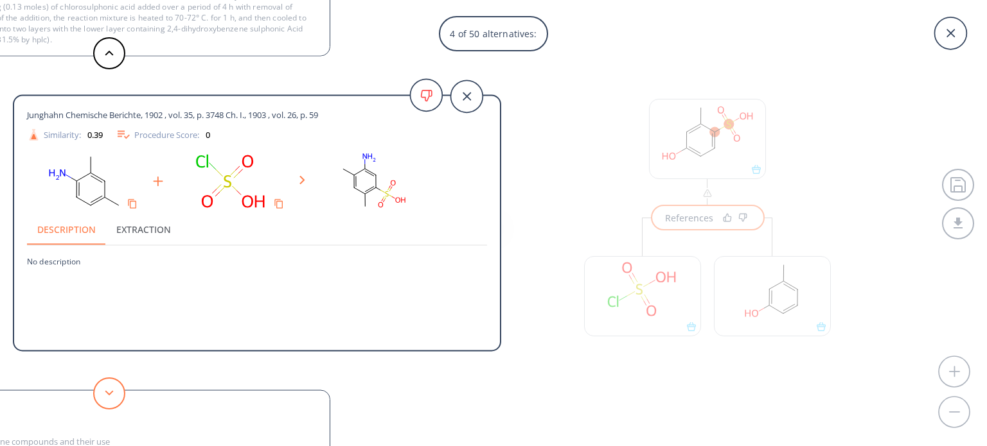
click at [105, 394] on icon at bounding box center [109, 394] width 9 height 6
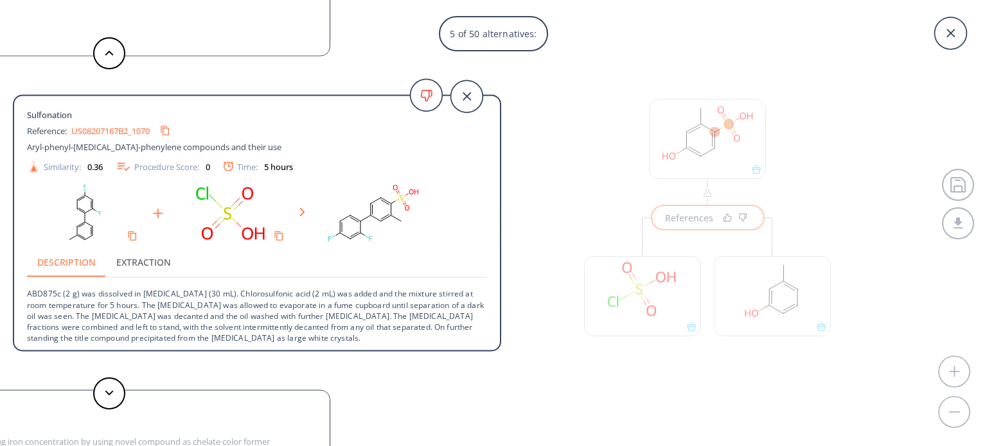
scroll to position [1, 0]
click at [118, 391] on button at bounding box center [109, 394] width 32 height 32
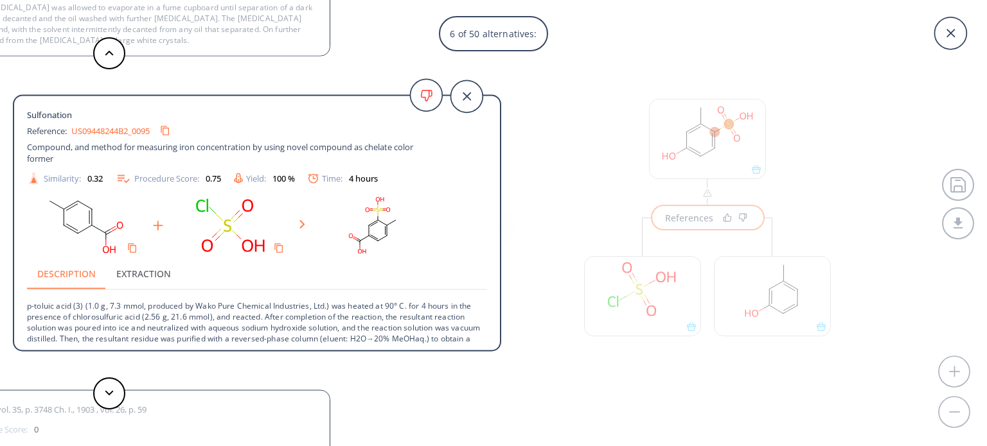
scroll to position [13, 0]
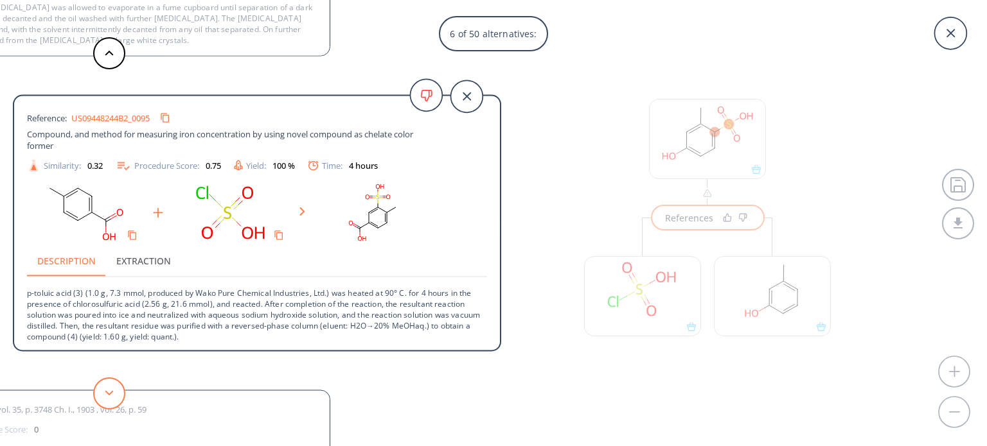
click at [105, 392] on polygon at bounding box center [109, 393] width 8 height 5
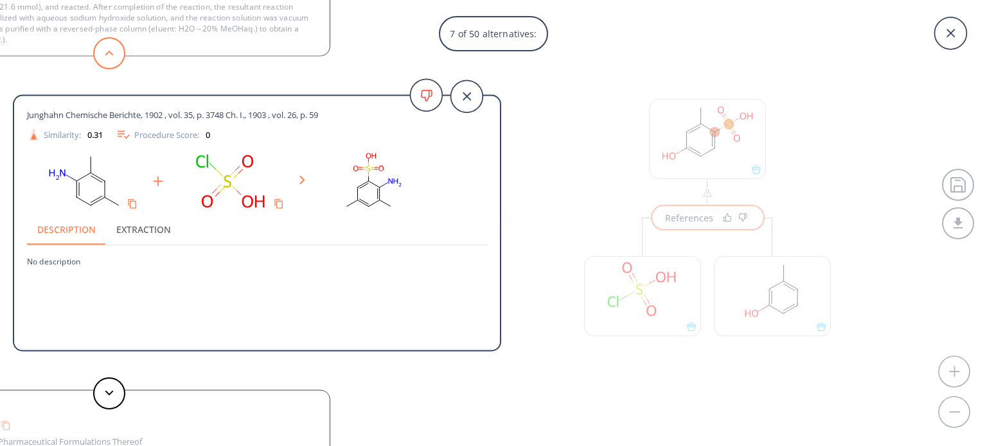
click at [107, 56] on button at bounding box center [109, 53] width 32 height 32
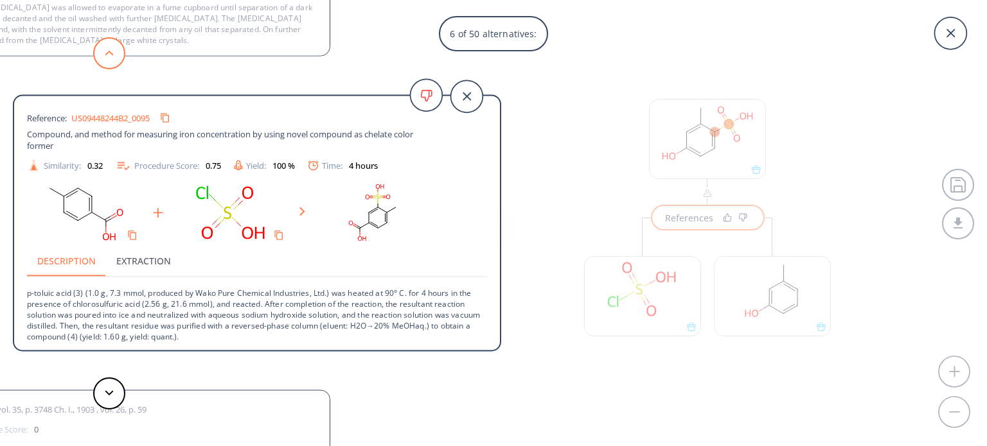
click at [107, 56] on button at bounding box center [109, 53] width 32 height 32
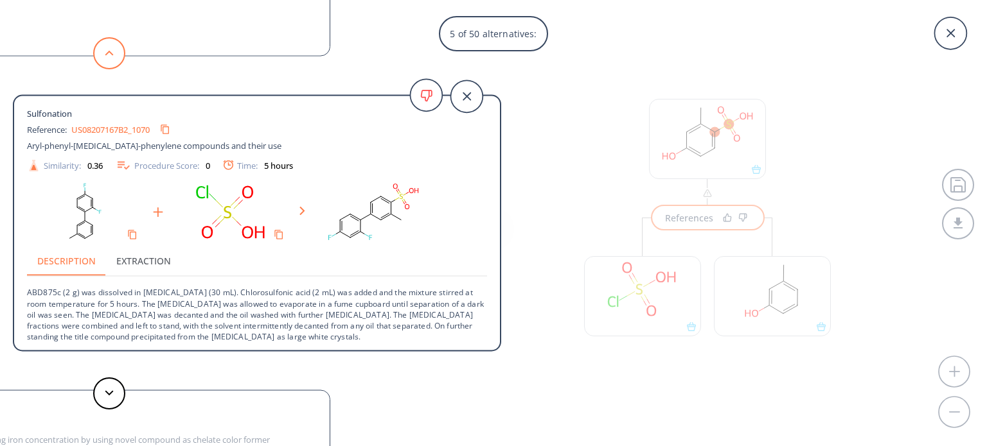
click at [107, 56] on button at bounding box center [109, 53] width 32 height 32
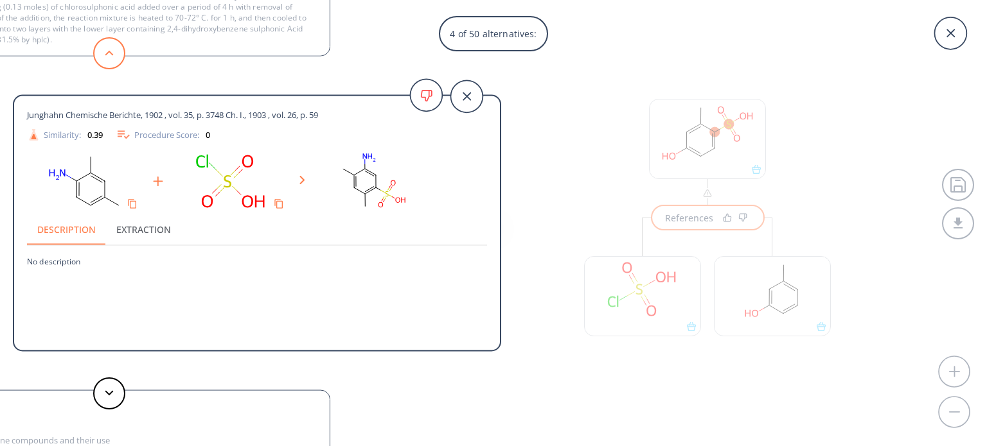
click at [107, 56] on button at bounding box center [109, 53] width 32 height 32
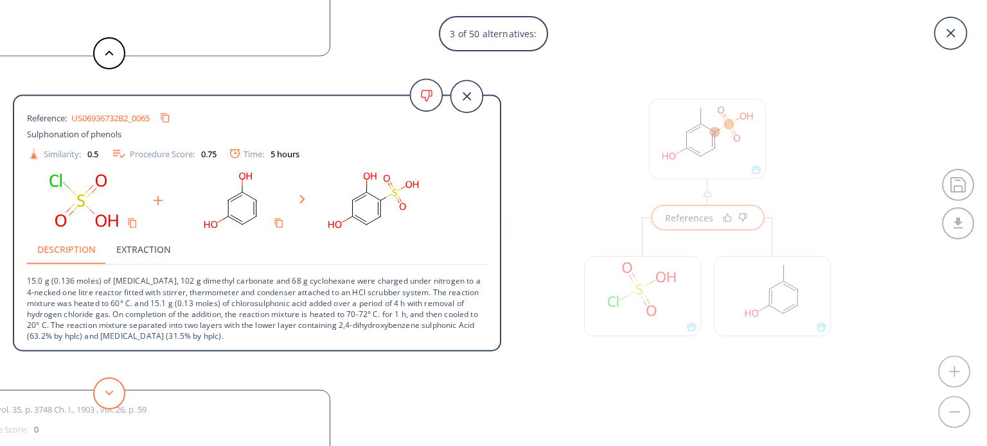
click at [108, 392] on icon at bounding box center [109, 394] width 9 height 6
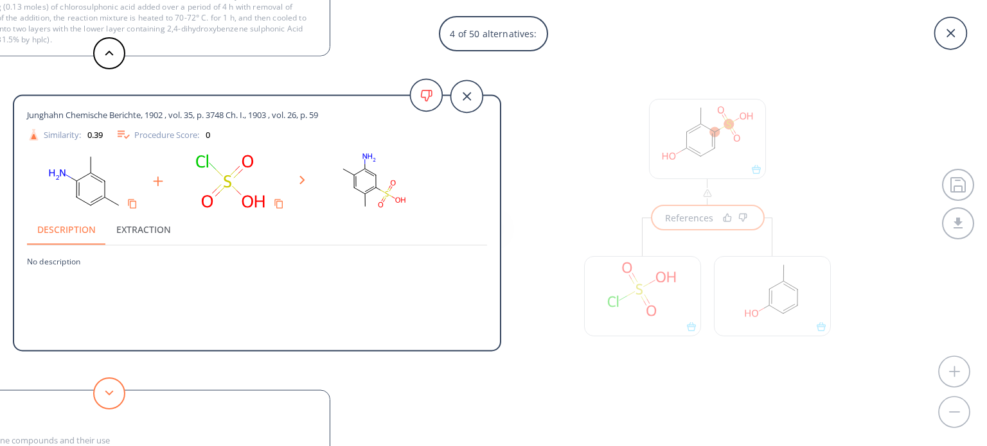
click at [108, 392] on icon at bounding box center [109, 394] width 9 height 6
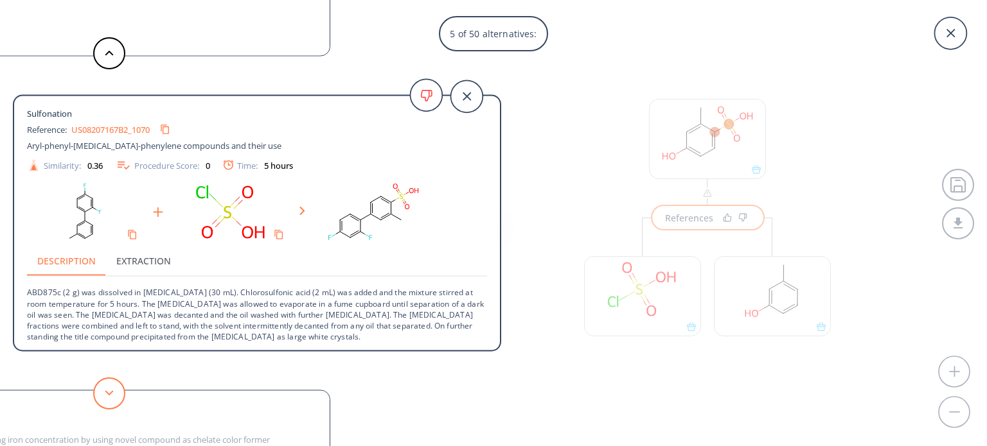
click at [108, 392] on icon at bounding box center [109, 394] width 9 height 6
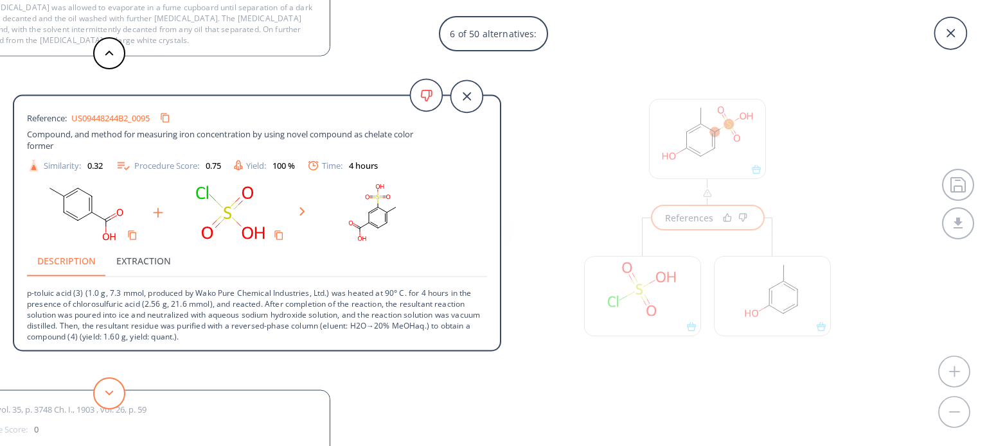
click at [108, 392] on icon at bounding box center [109, 394] width 9 height 6
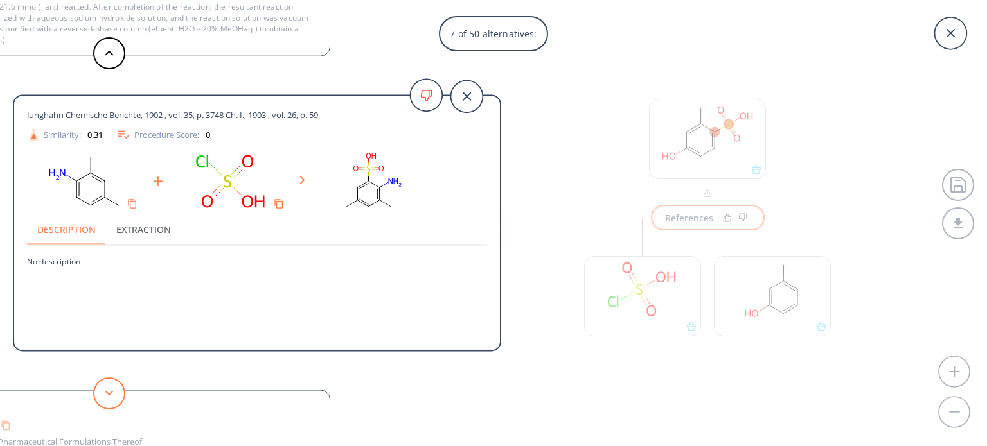
click at [108, 392] on icon at bounding box center [109, 394] width 9 height 6
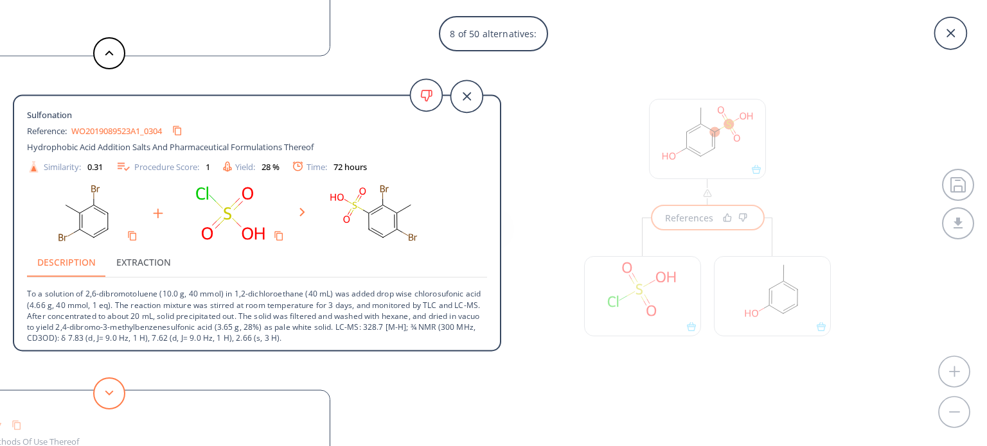
click at [123, 392] on button at bounding box center [109, 394] width 32 height 32
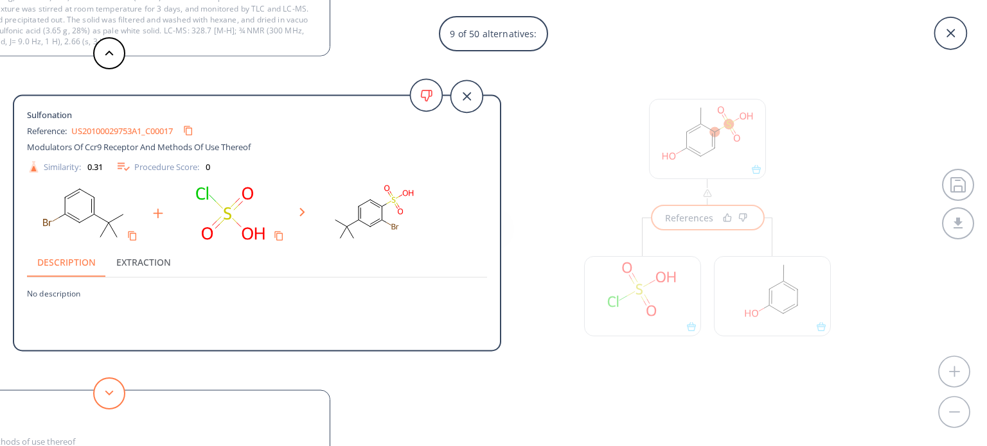
click at [123, 392] on button at bounding box center [109, 394] width 32 height 32
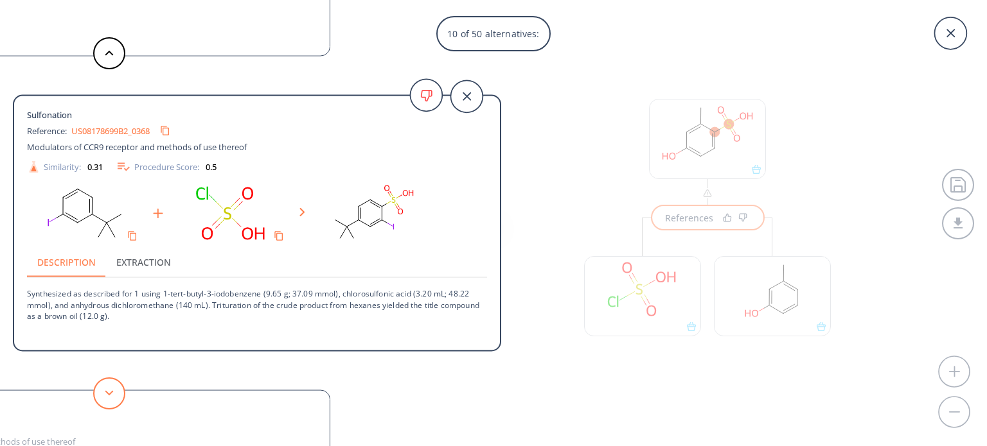
click at [123, 392] on button at bounding box center [109, 394] width 32 height 32
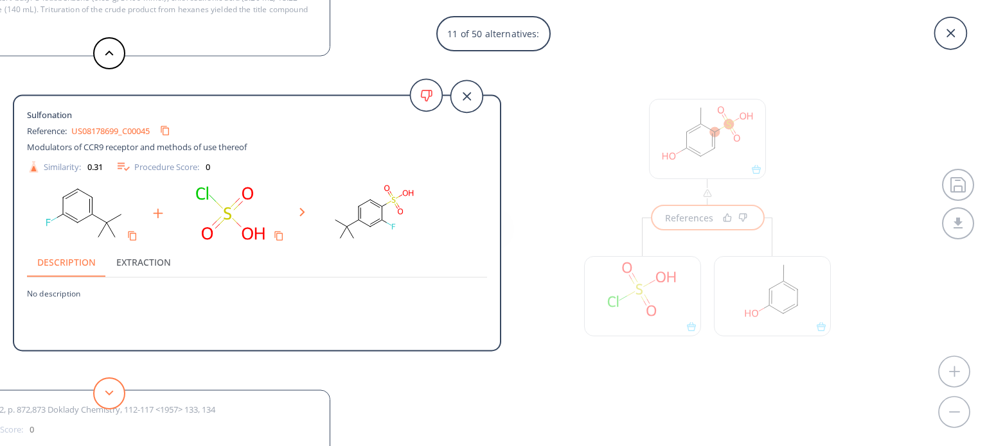
click at [123, 392] on button at bounding box center [109, 394] width 32 height 32
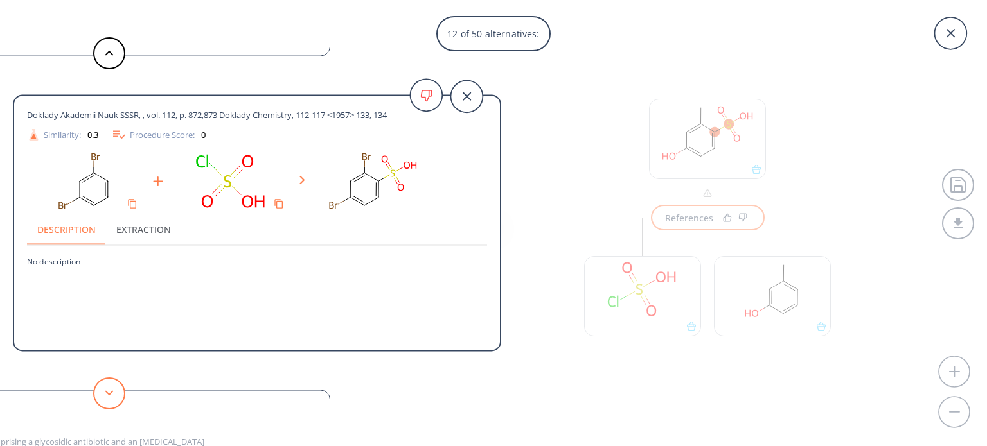
click at [123, 392] on button at bounding box center [109, 394] width 32 height 32
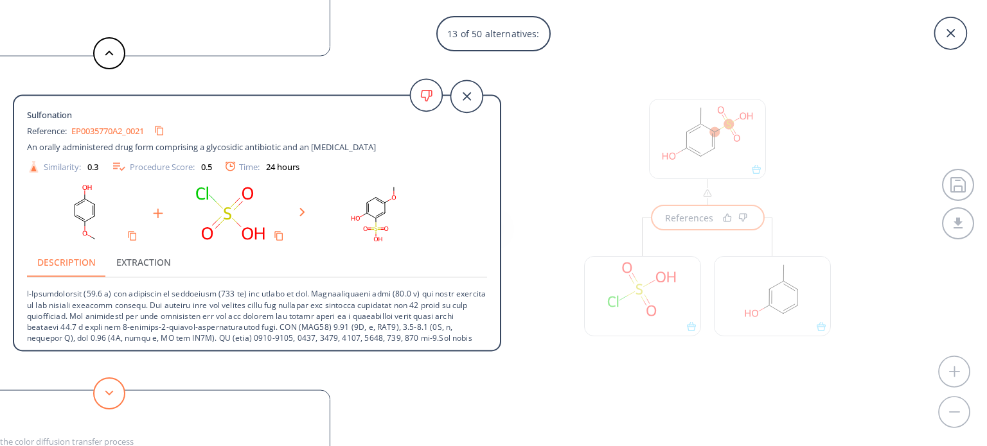
click at [119, 391] on button at bounding box center [109, 394] width 32 height 32
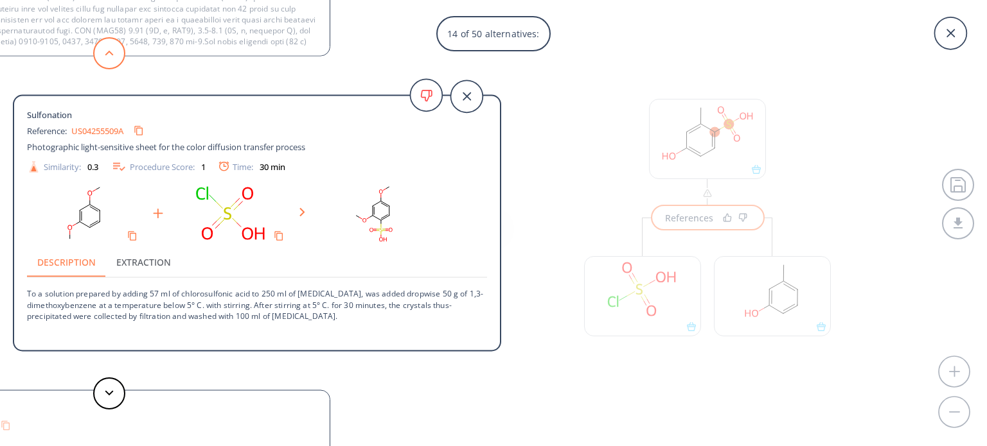
click at [100, 61] on button at bounding box center [109, 53] width 32 height 32
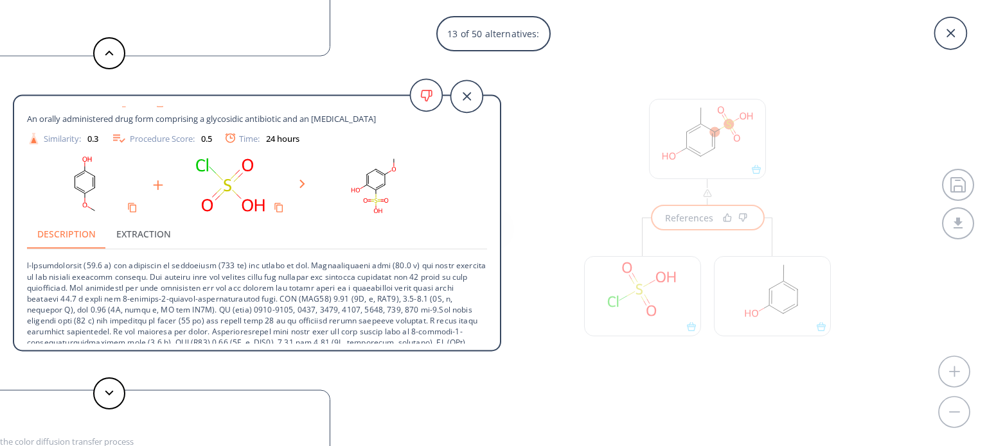
scroll to position [44, 0]
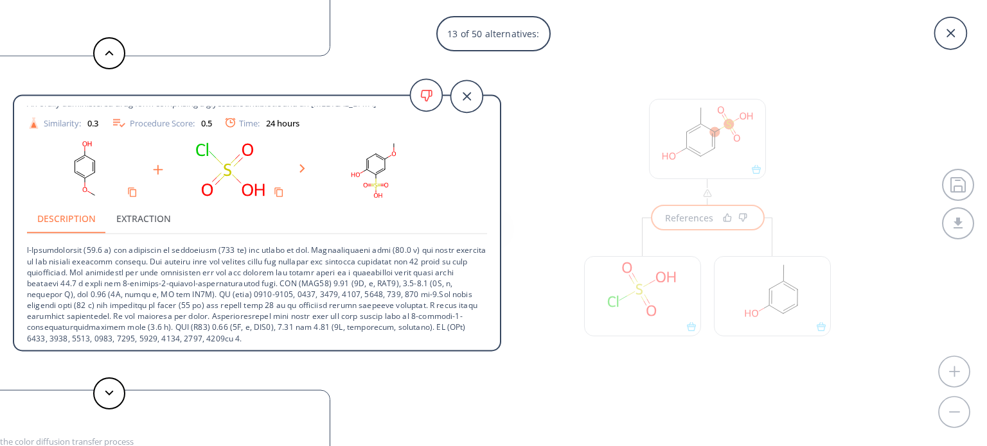
click at [874, 101] on div "13 of 50 alternatives: [PERSON_NAME], [PERSON_NAME]-Fuelnegg Monatshefte fuer C…" at bounding box center [493, 223] width 987 height 446
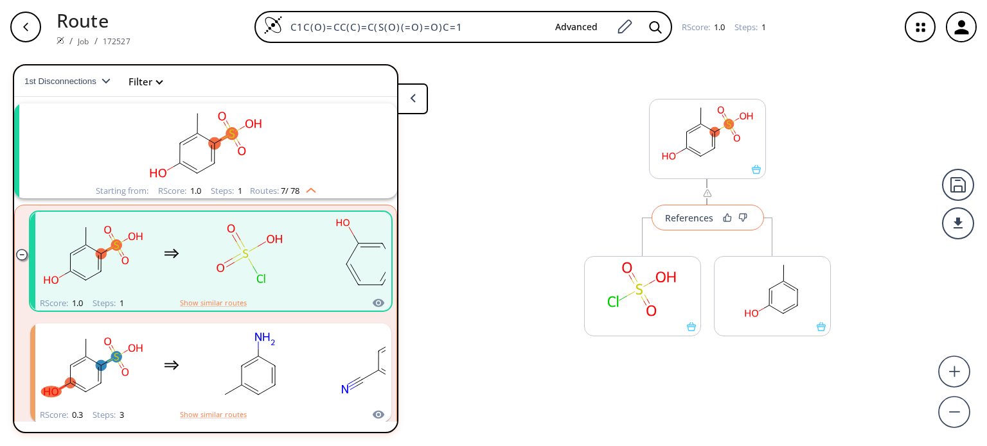
click at [692, 215] on div "References" at bounding box center [689, 218] width 48 height 8
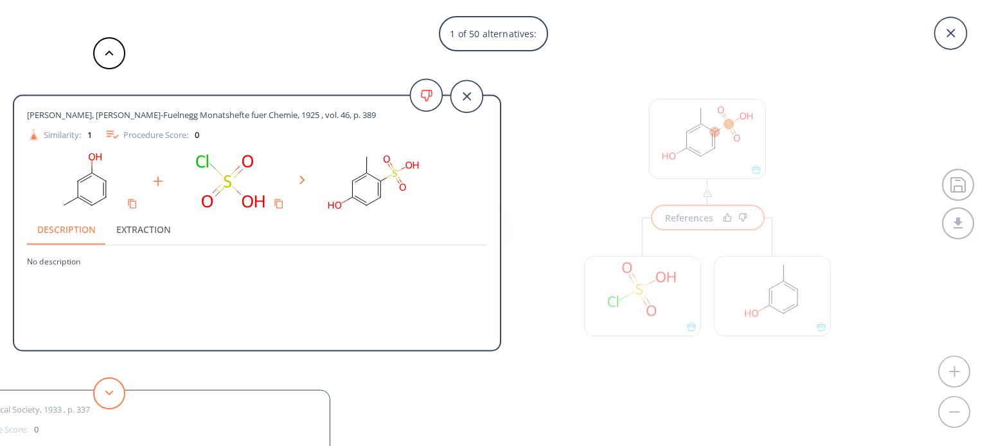
click at [105, 392] on icon at bounding box center [109, 394] width 9 height 6
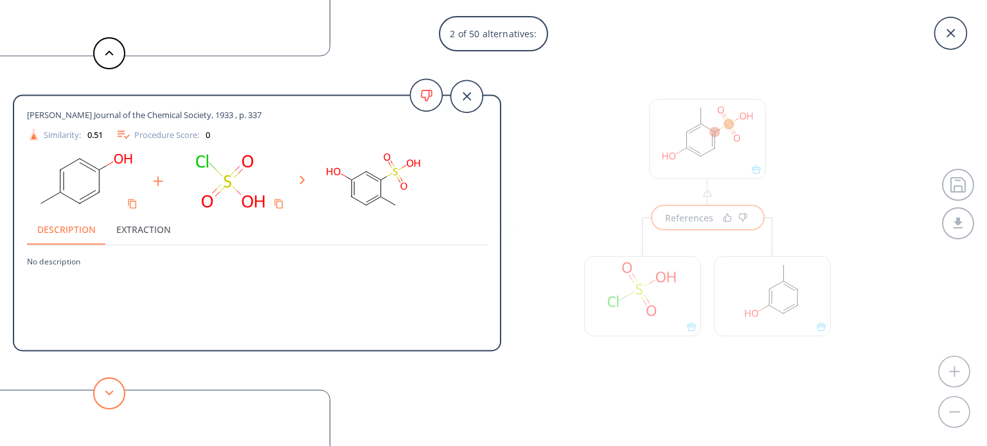
click at [105, 392] on icon at bounding box center [109, 394] width 9 height 6
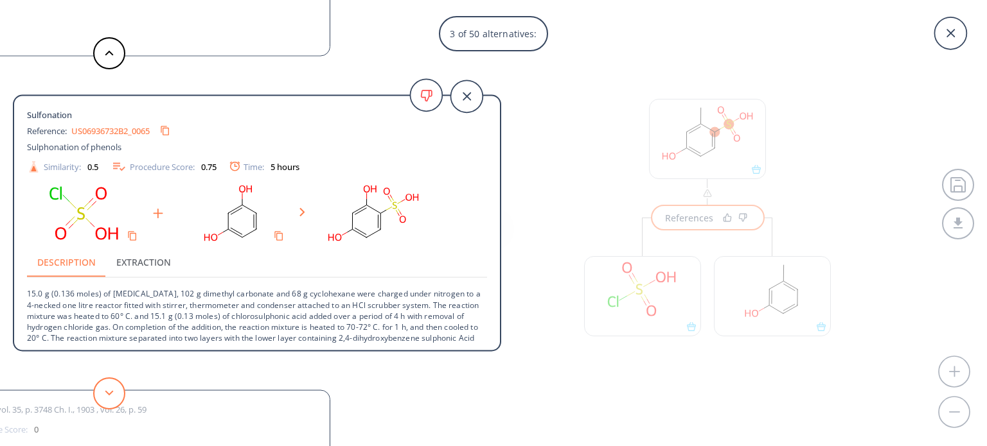
click at [105, 392] on icon at bounding box center [109, 394] width 9 height 6
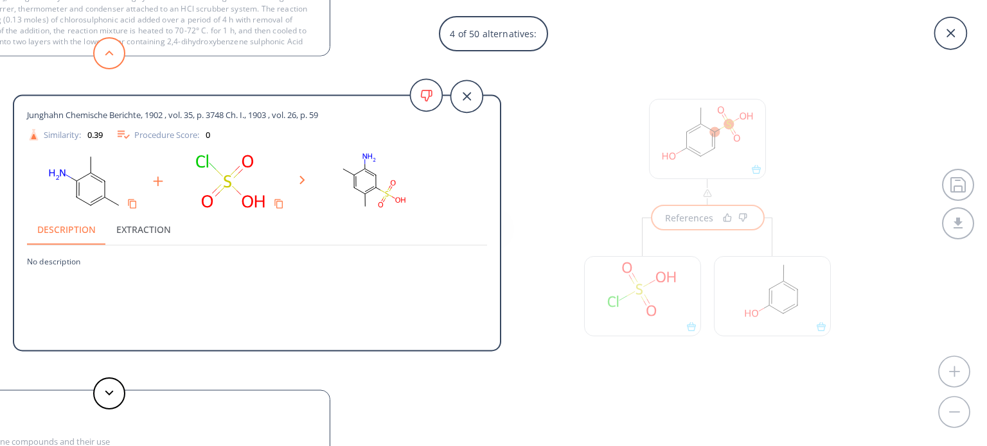
click at [105, 56] on button at bounding box center [109, 53] width 32 height 32
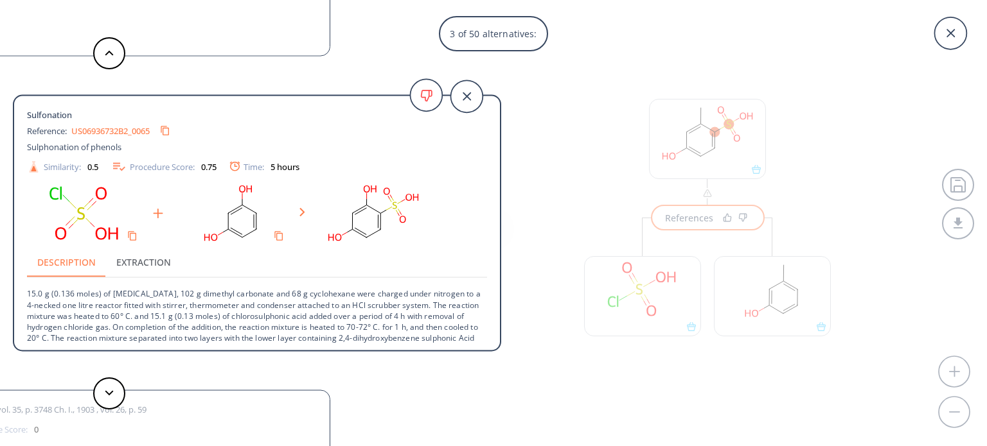
scroll to position [13, 0]
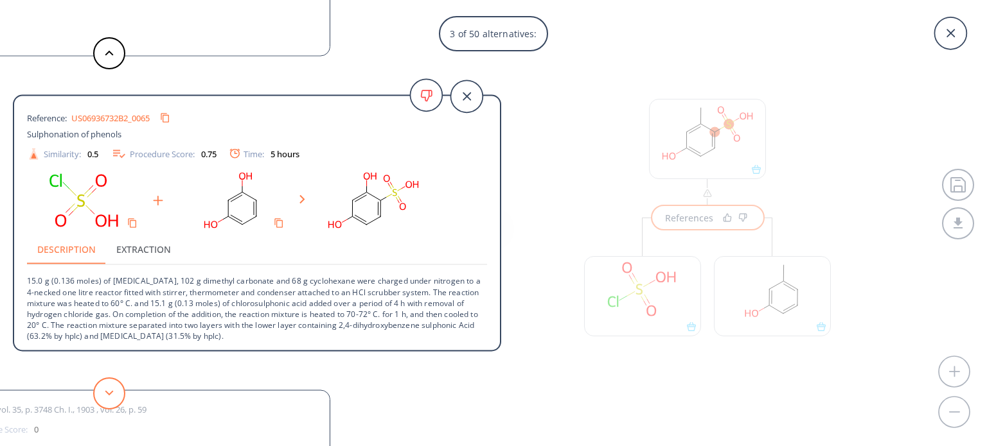
click at [110, 400] on button at bounding box center [109, 394] width 32 height 32
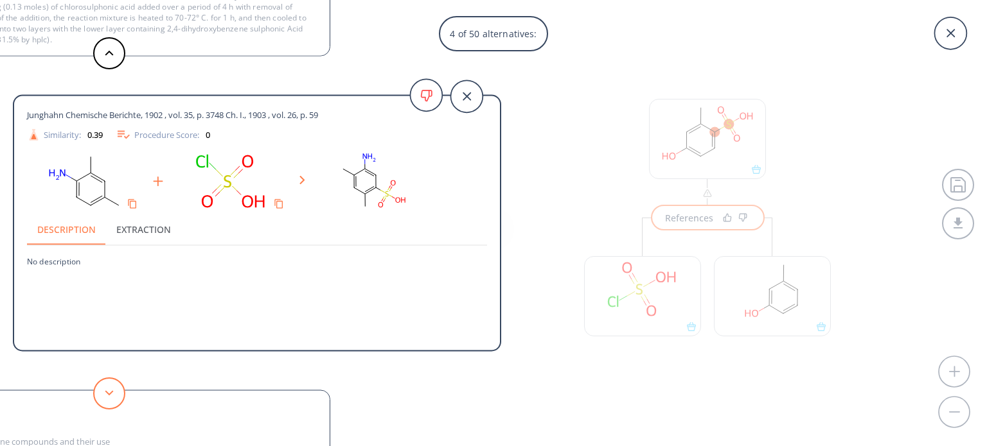
click at [110, 400] on button at bounding box center [109, 394] width 32 height 32
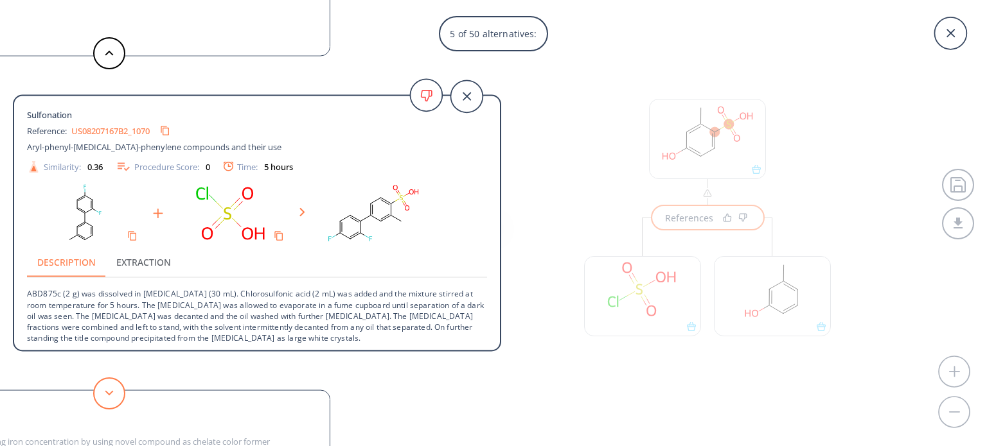
click at [110, 400] on button at bounding box center [109, 394] width 32 height 32
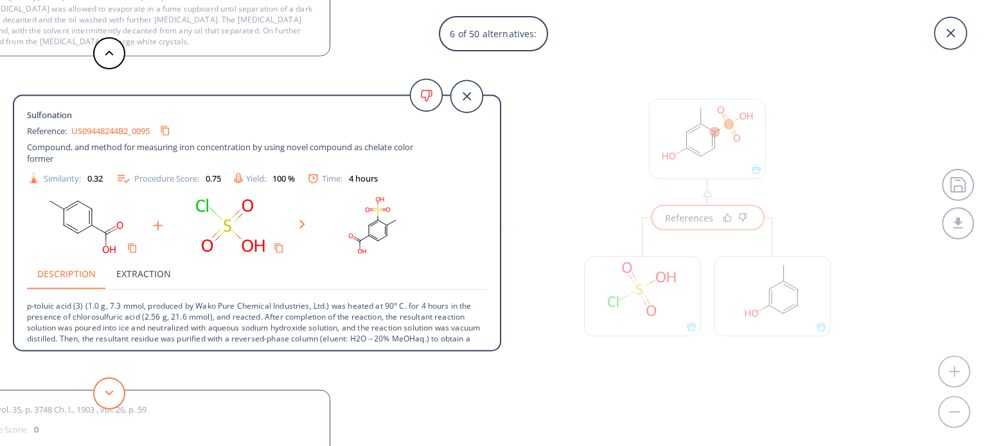
click at [110, 400] on button at bounding box center [109, 394] width 32 height 32
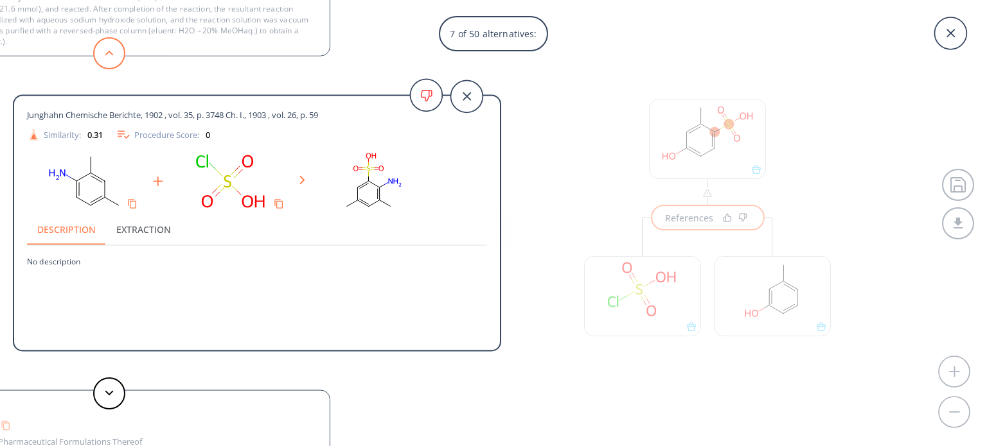
click at [102, 57] on button at bounding box center [109, 53] width 32 height 32
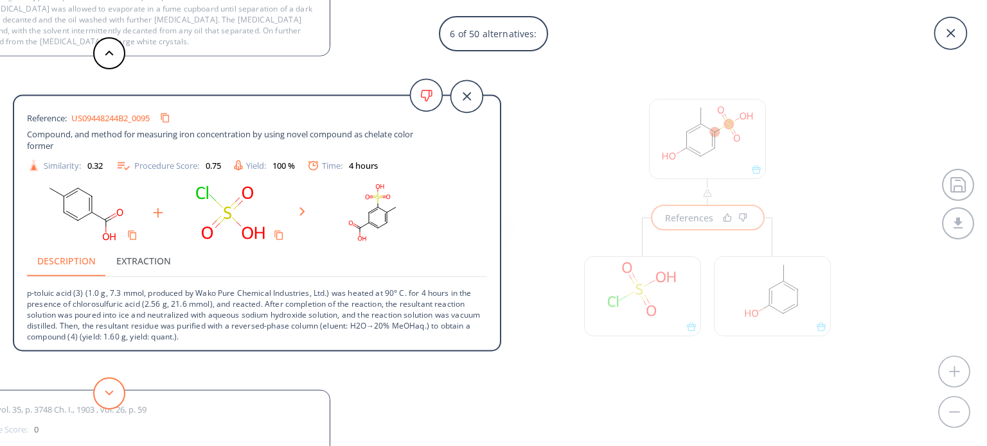
click at [96, 394] on button at bounding box center [109, 394] width 32 height 32
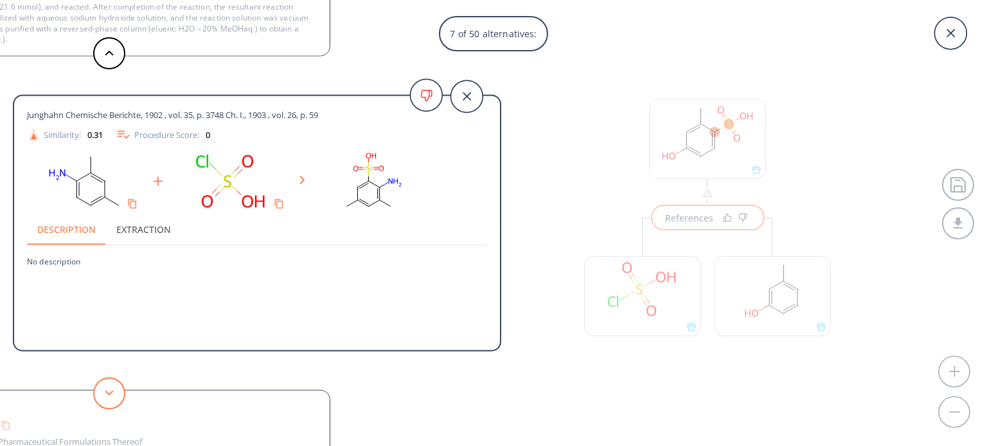
click at [96, 394] on button at bounding box center [109, 394] width 32 height 32
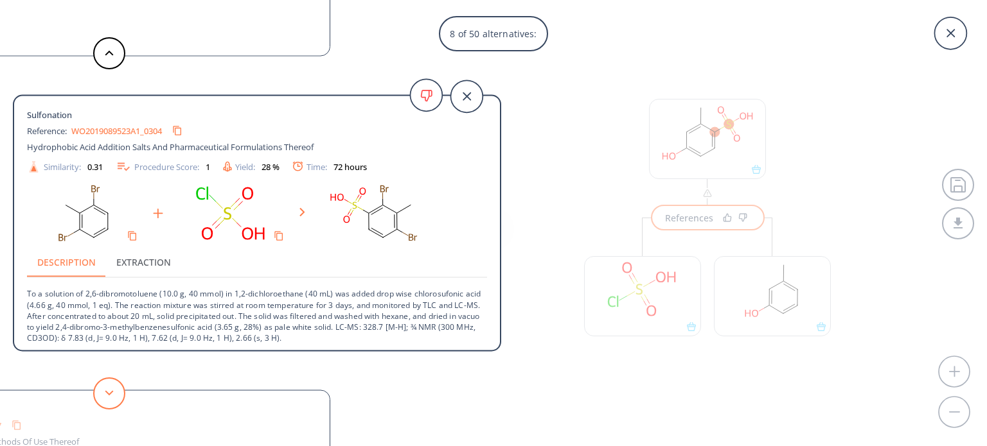
click at [96, 394] on button at bounding box center [109, 394] width 32 height 32
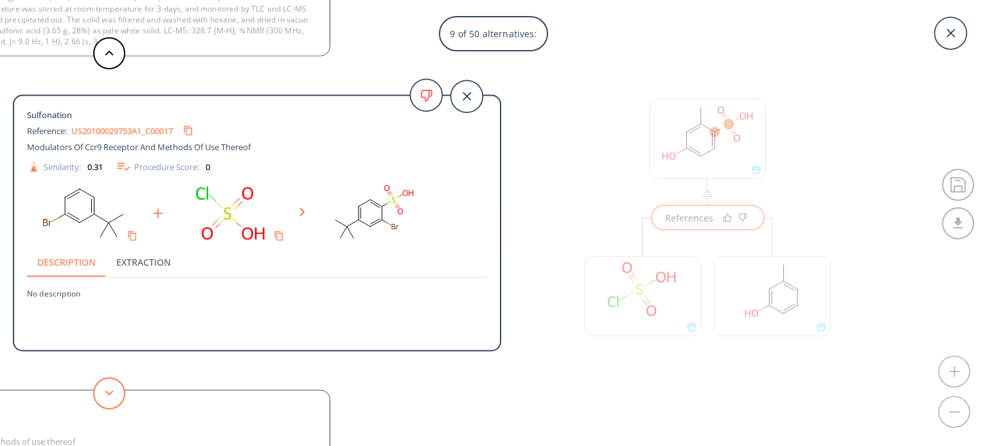
click at [96, 394] on button at bounding box center [109, 394] width 32 height 32
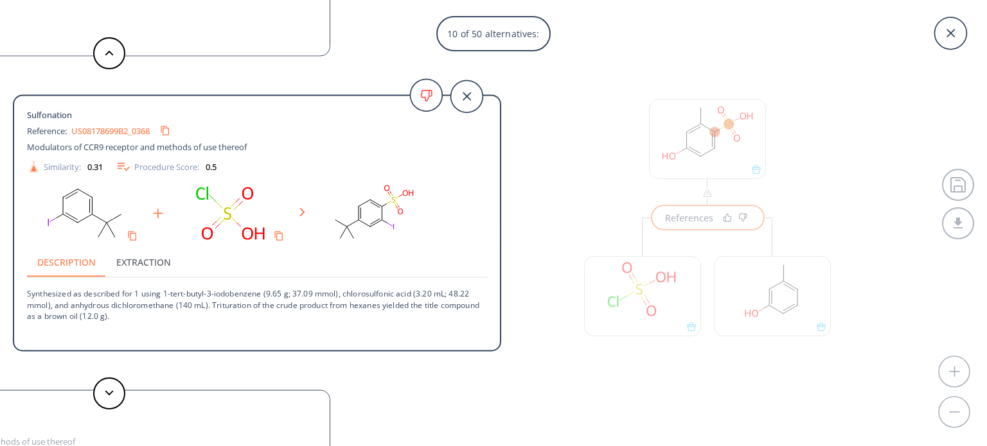
click at [542, 145] on div "10 of 50 alternatives: [PERSON_NAME], [PERSON_NAME]-Fuelnegg Monatshefte fuer C…" at bounding box center [493, 223] width 987 height 446
